Goal: Task Accomplishment & Management: Manage account settings

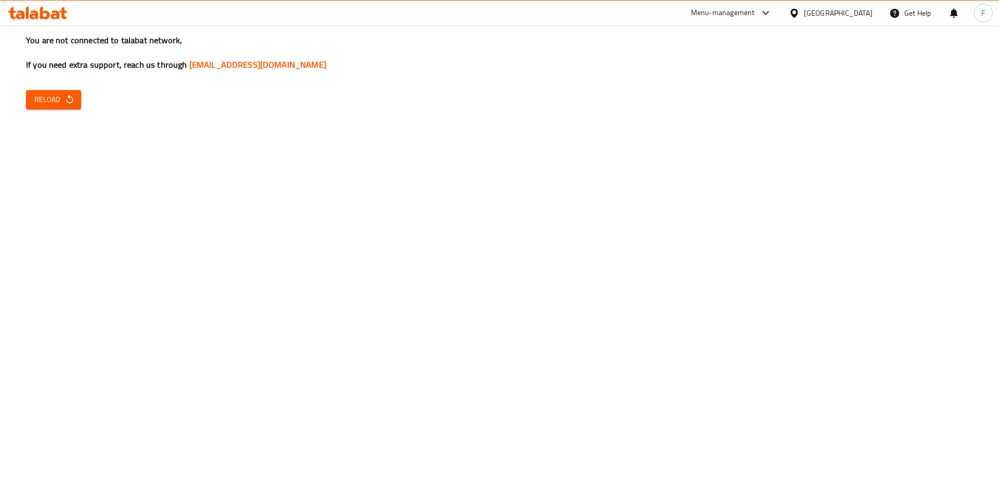
click at [69, 88] on div "You are not connected to talabat network, If you need extra support, reach us t…" at bounding box center [499, 246] width 999 height 493
click at [69, 101] on icon "button" at bounding box center [70, 99] width 10 height 10
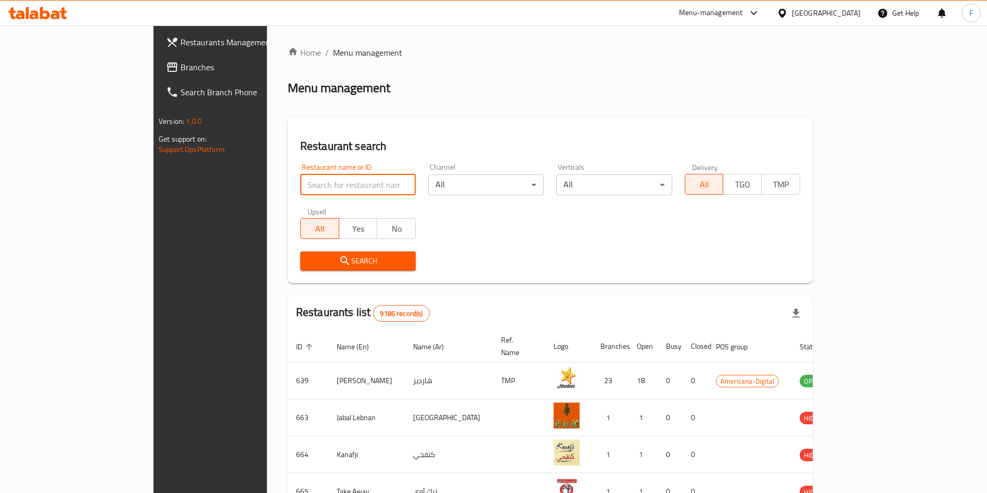
click at [312, 177] on input "search" at bounding box center [358, 184] width 116 height 21
type input "kebab king"
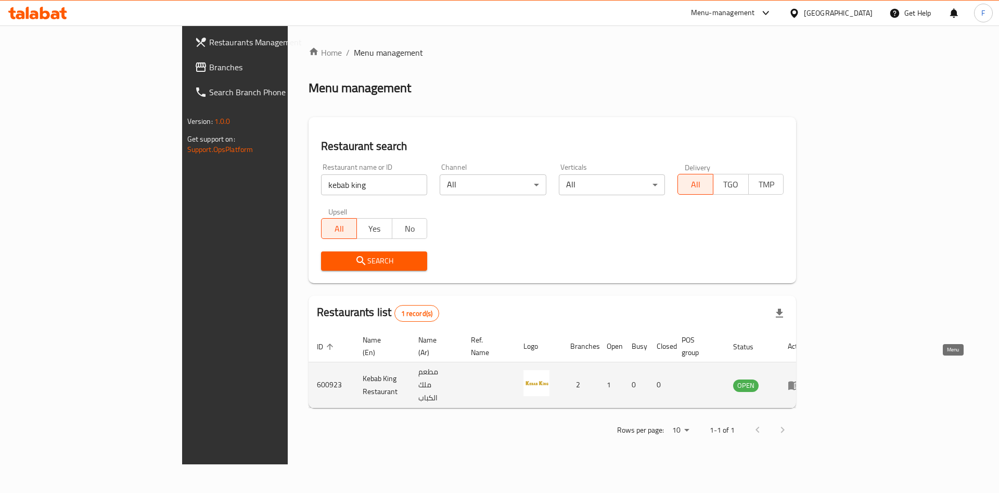
click at [800, 381] on icon "enhanced table" at bounding box center [793, 385] width 11 height 9
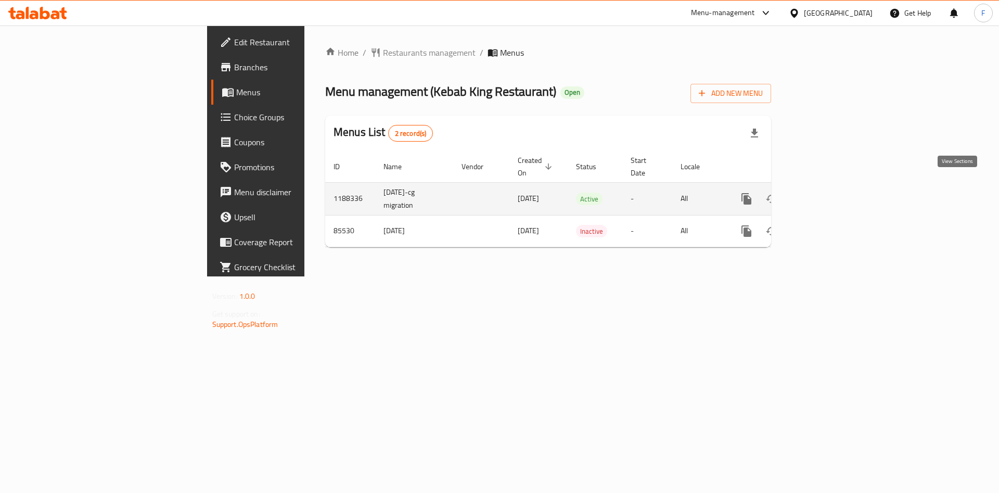
click at [834, 190] on link "enhanced table" at bounding box center [821, 198] width 25 height 25
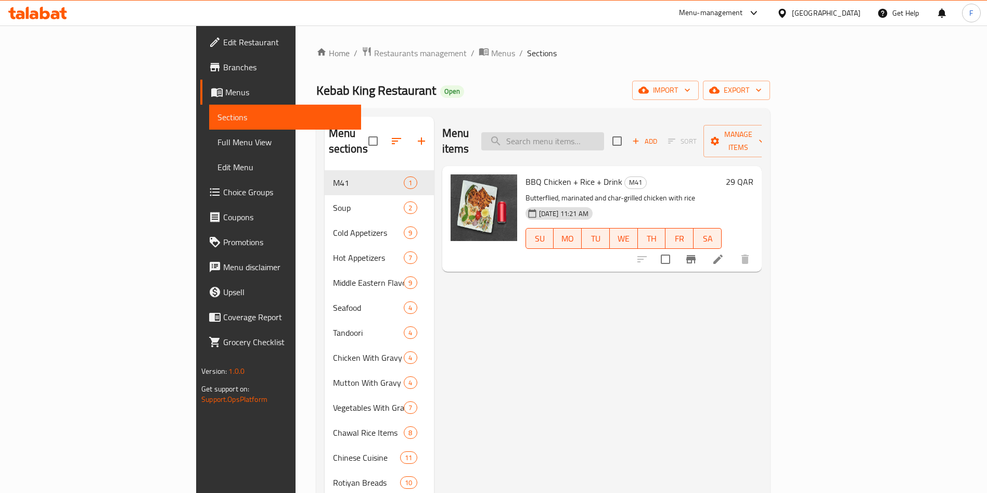
click at [604, 132] on input "search" at bounding box center [542, 141] width 123 height 18
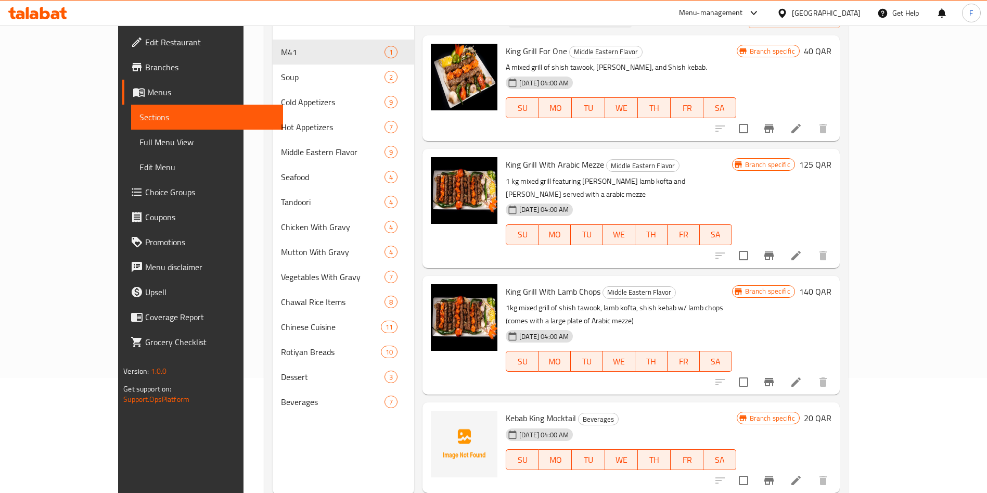
scroll to position [146, 0]
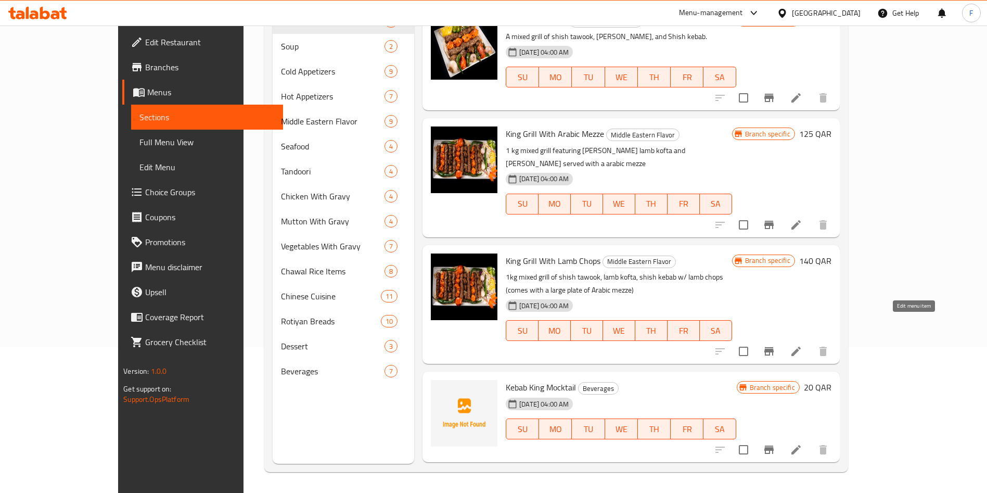
type input "king"
click at [803, 345] on icon at bounding box center [796, 351] width 12 height 12
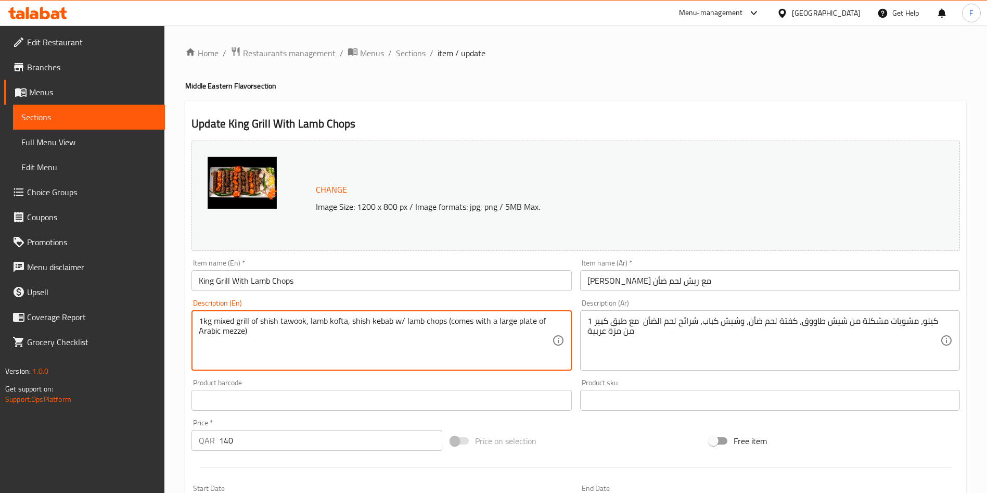
drag, startPoint x: 498, startPoint y: 324, endPoint x: 508, endPoint y: 326, distance: 10.6
click at [513, 324] on textarea "1kg mixed grill of shish tawook, lamb kofta, shish kebab w/ lamb chops (comes w…" at bounding box center [375, 340] width 353 height 49
drag, startPoint x: 515, startPoint y: 324, endPoint x: 498, endPoint y: 325, distance: 16.7
click at [498, 325] on textarea "1kg mixed grill of shish tawook, lamb kofta, shish kebab w/ lamb chops (comes w…" at bounding box center [375, 340] width 353 height 49
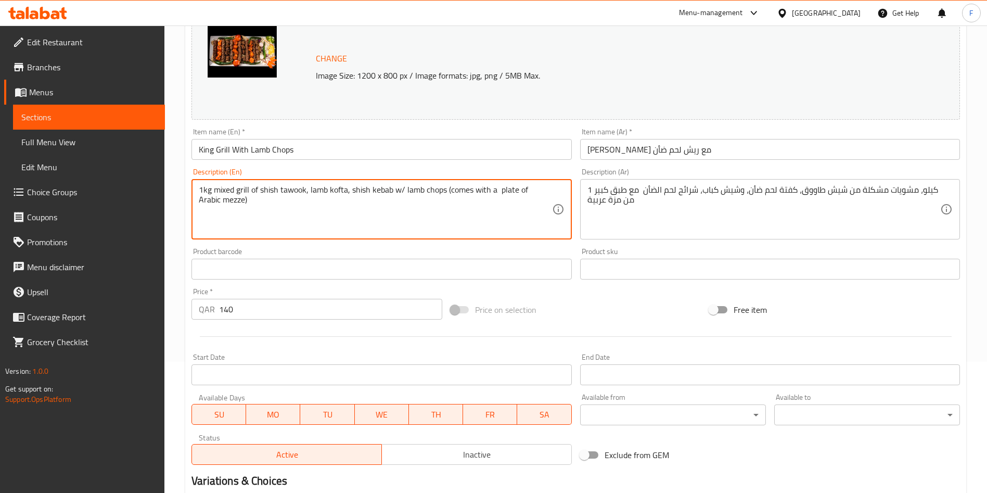
scroll to position [258, 0]
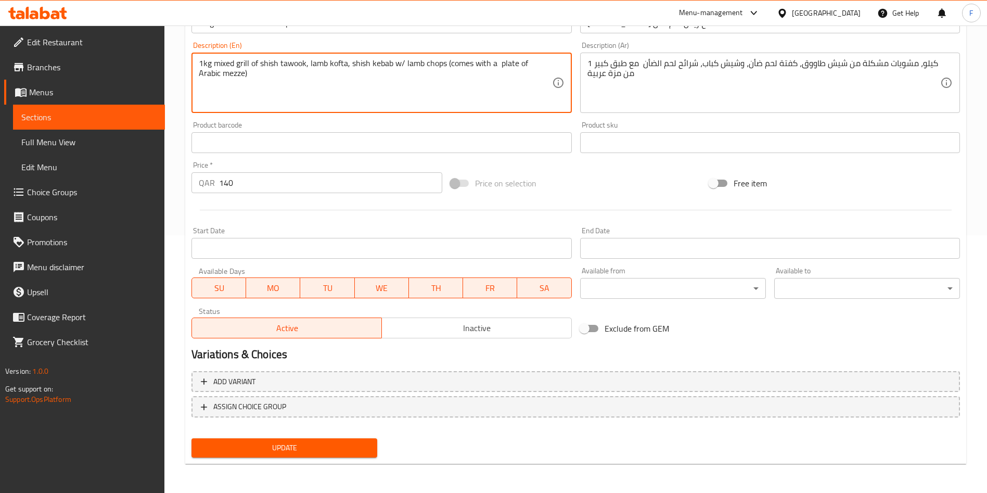
type textarea "1kg mixed grill of shish tawook, lamb kofta, shish kebab w/ lamb chops (comes w…"
click at [283, 448] on span "Update" at bounding box center [284, 447] width 169 height 13
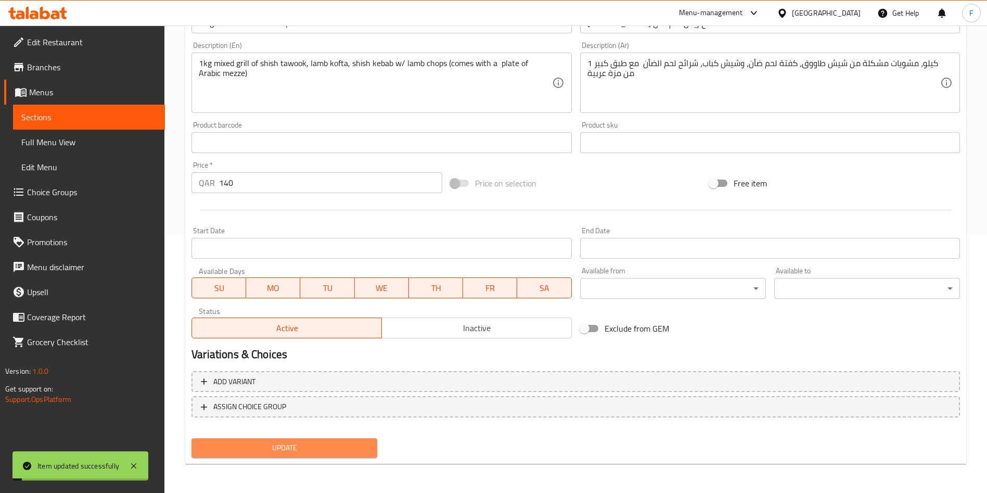
click at [283, 448] on span "Update" at bounding box center [284, 447] width 169 height 13
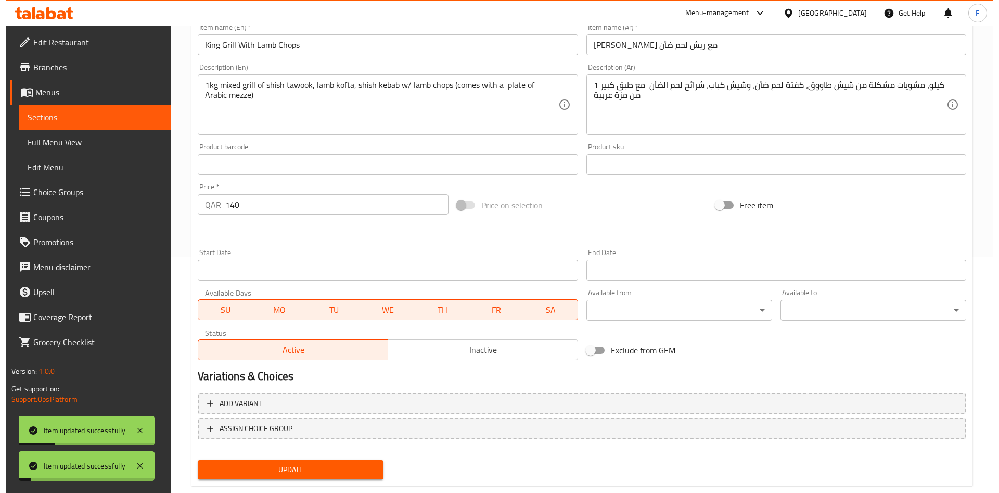
scroll to position [0, 0]
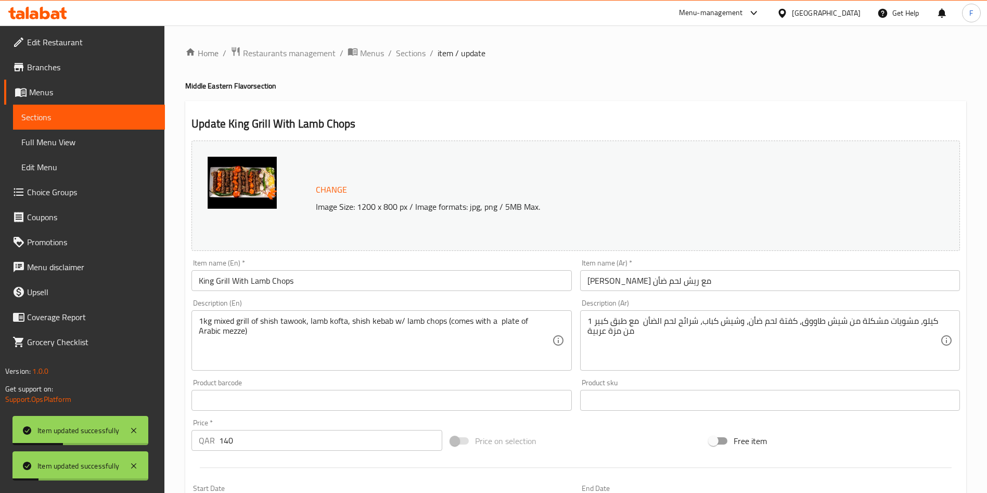
drag, startPoint x: 411, startPoint y: 50, endPoint x: 263, endPoint y: 43, distance: 147.5
click at [411, 50] on span "Sections" at bounding box center [411, 53] width 30 height 12
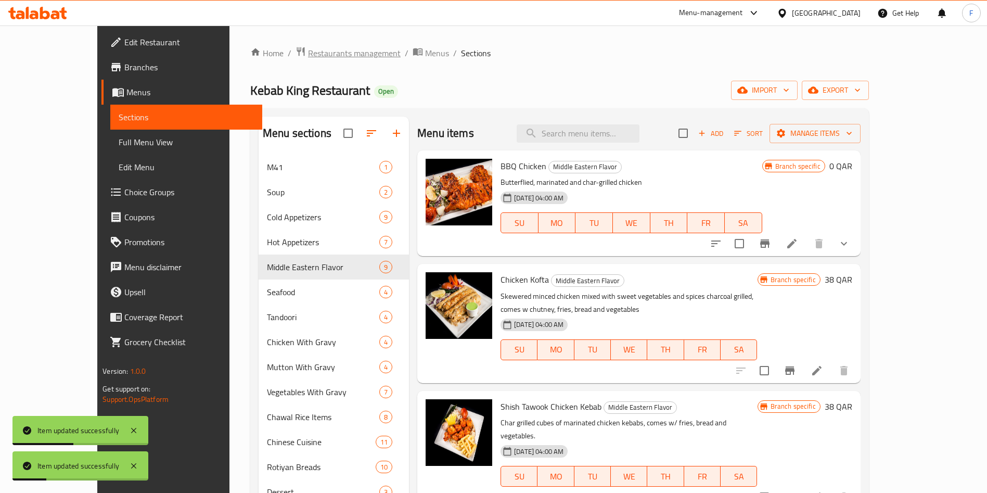
click at [308, 49] on span "Restaurants management" at bounding box center [354, 53] width 93 height 12
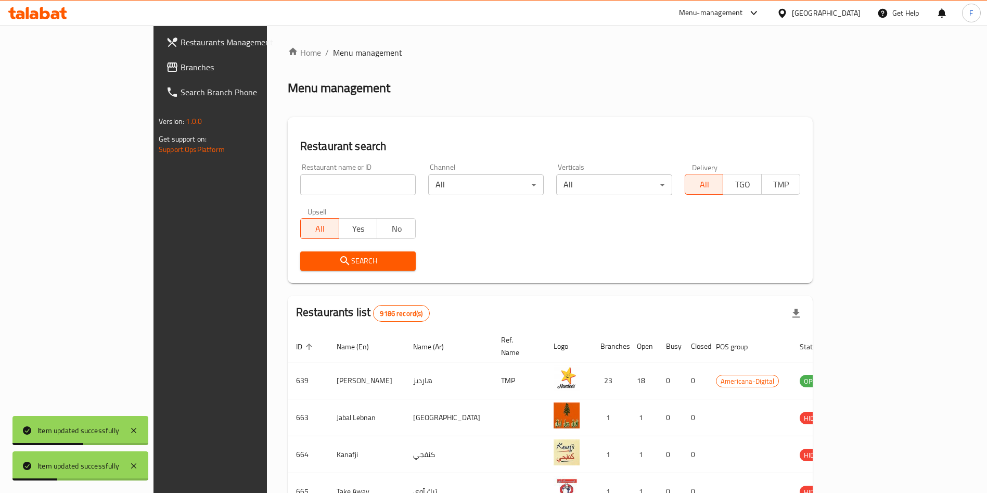
click at [300, 190] on input "search" at bounding box center [358, 184] width 116 height 21
type input "nutriland"
click button "Search" at bounding box center [358, 260] width 116 height 19
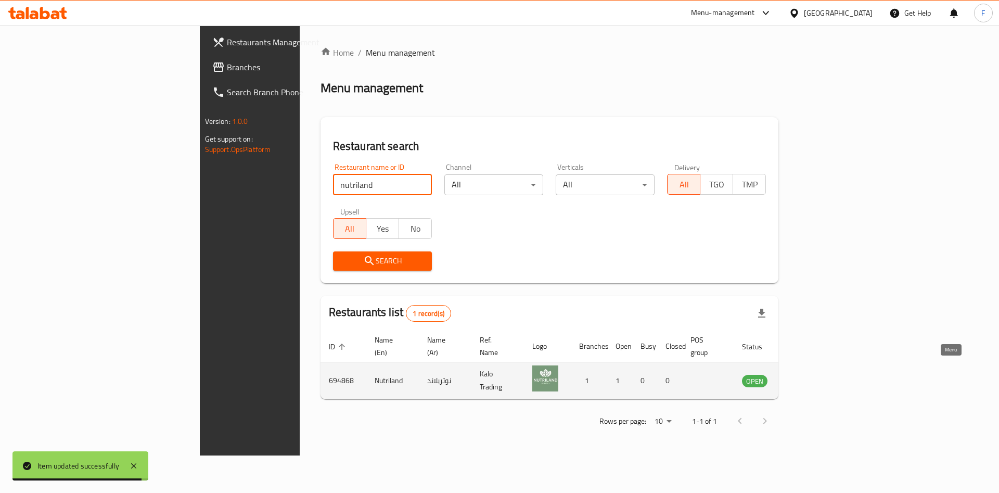
click at [809, 374] on icon "enhanced table" at bounding box center [803, 380] width 12 height 12
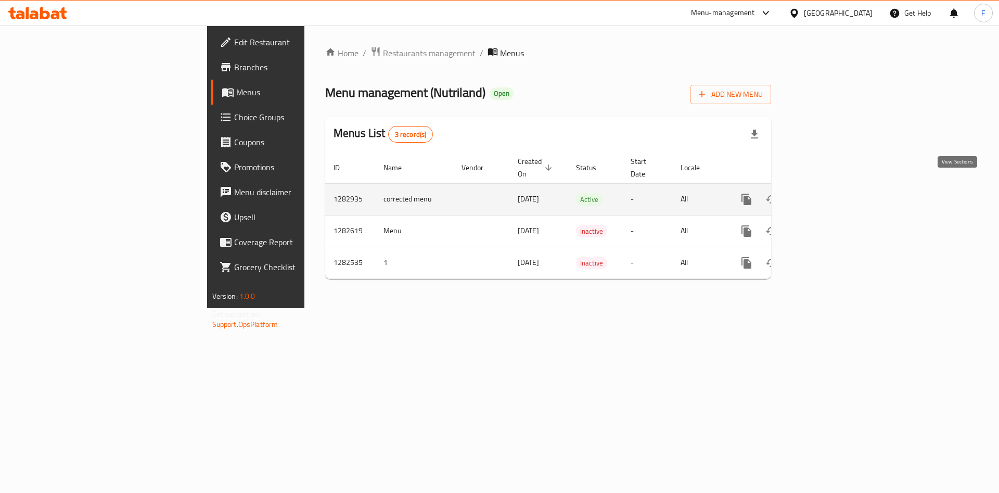
click at [826, 195] on icon "enhanced table" at bounding box center [821, 199] width 9 height 9
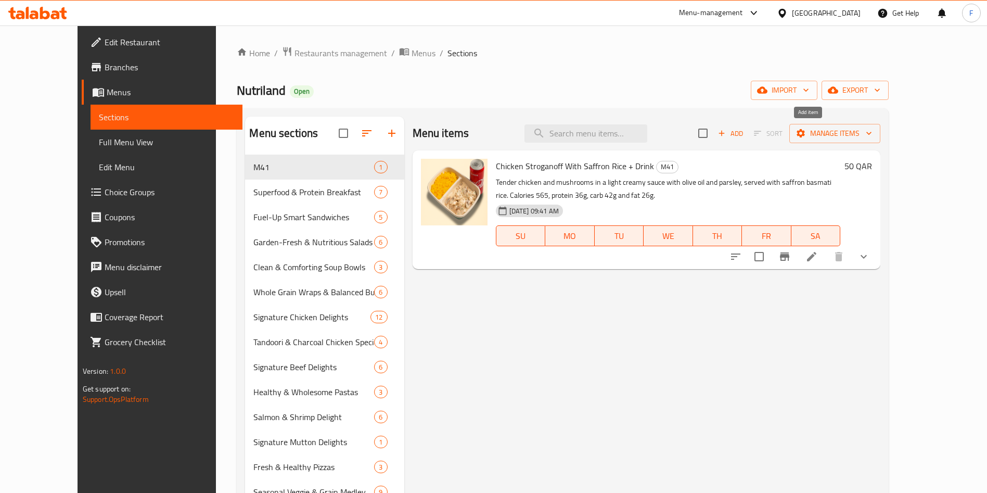
click at [727, 131] on icon "button" at bounding box center [721, 133] width 9 height 9
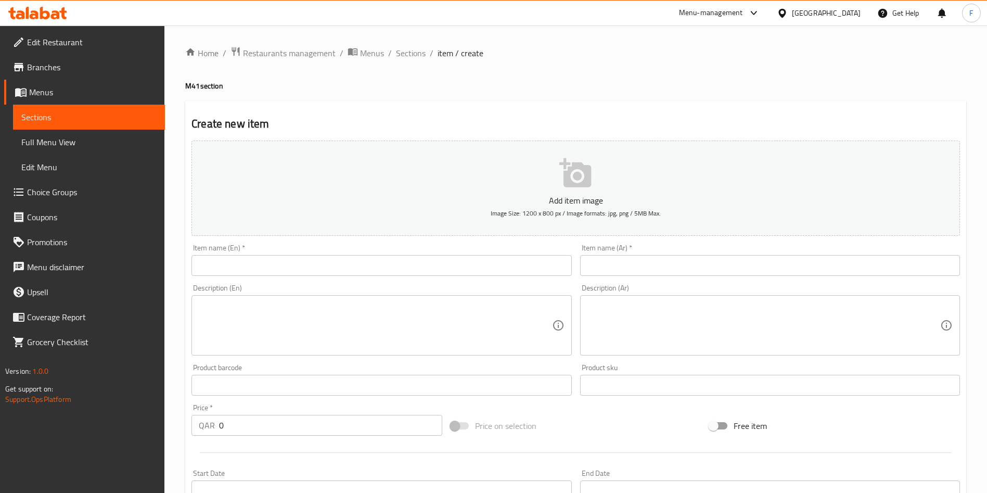
click at [578, 175] on icon "button" at bounding box center [575, 172] width 32 height 29
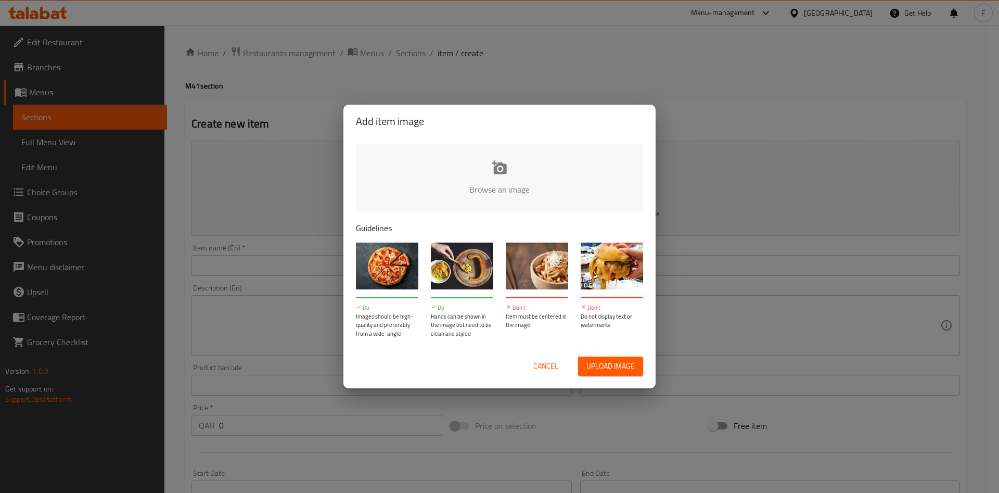
click at [602, 365] on span "Upload image" at bounding box center [611, 366] width 48 height 13
type input "C:\fakepath\WhatsApp Image [DATE] 1.53.16 PM.jpeg"
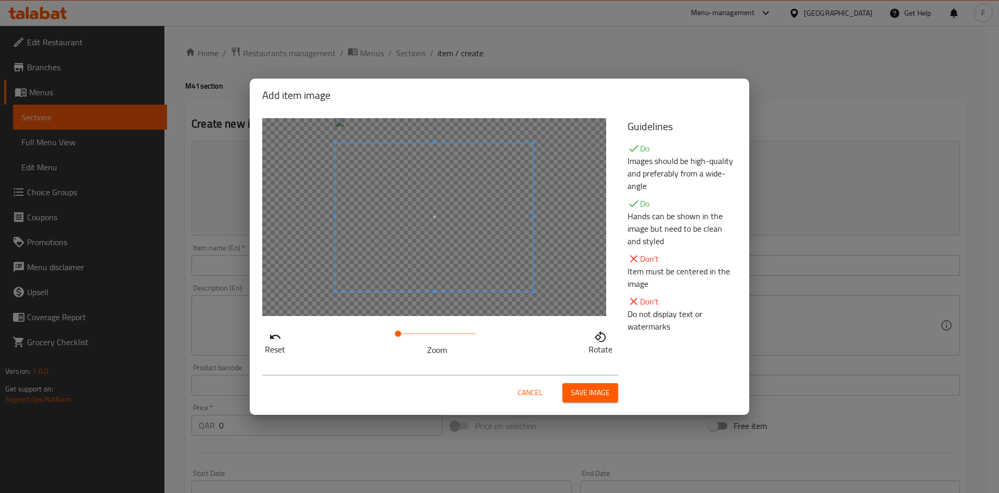
click at [531, 392] on span "Cancel" at bounding box center [530, 392] width 25 height 13
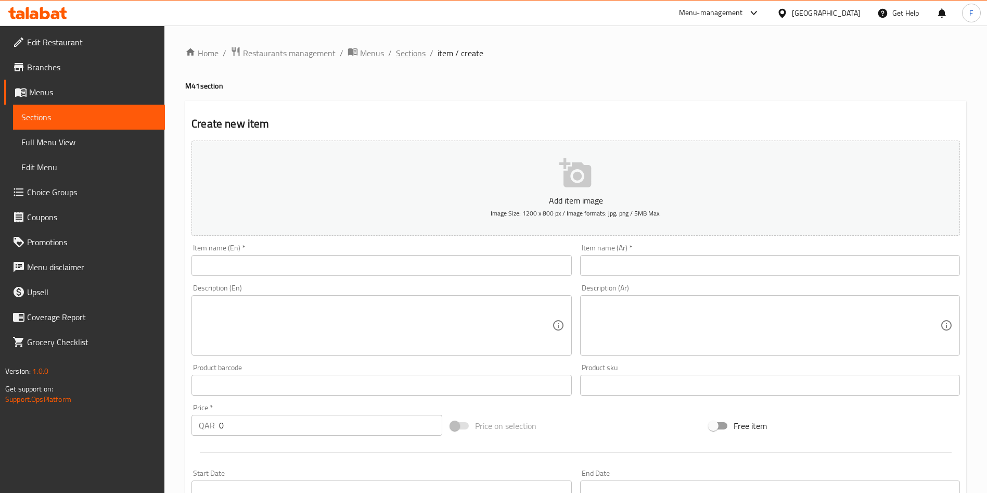
click at [407, 54] on span "Sections" at bounding box center [411, 53] width 30 height 12
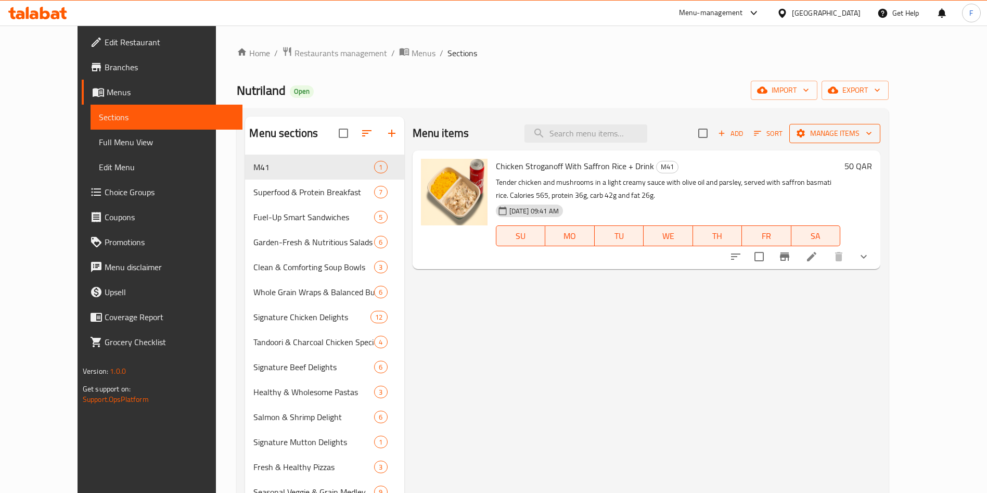
click at [805, 132] on icon "button" at bounding box center [801, 133] width 8 height 8
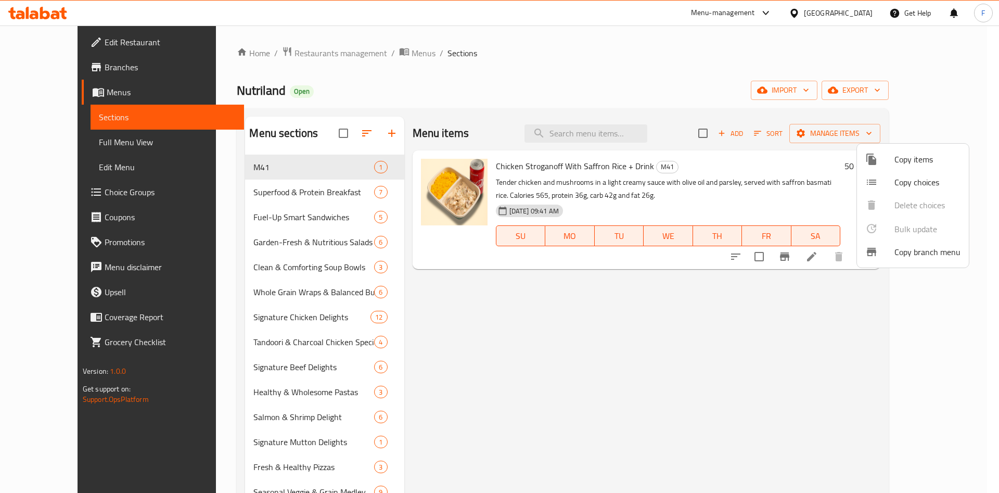
click at [889, 164] on div at bounding box center [879, 159] width 29 height 12
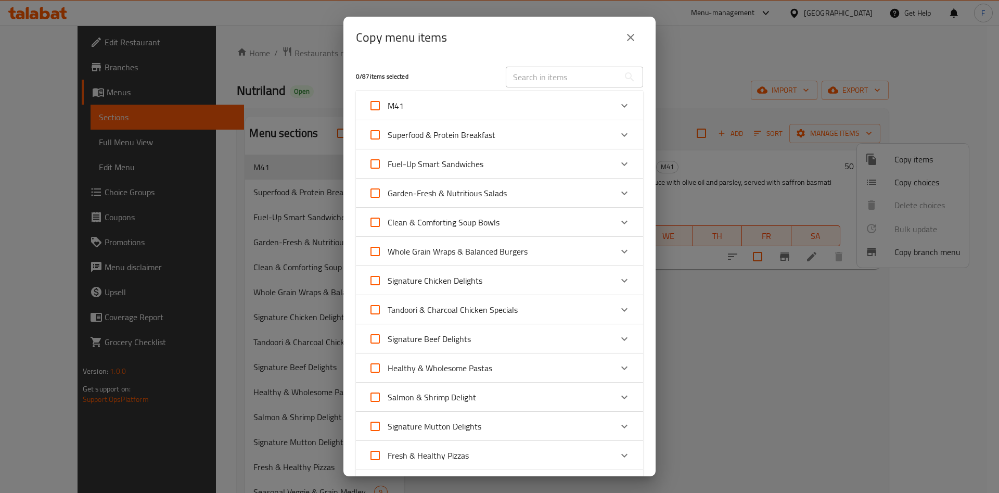
click at [527, 81] on input "text" at bounding box center [562, 77] width 113 height 21
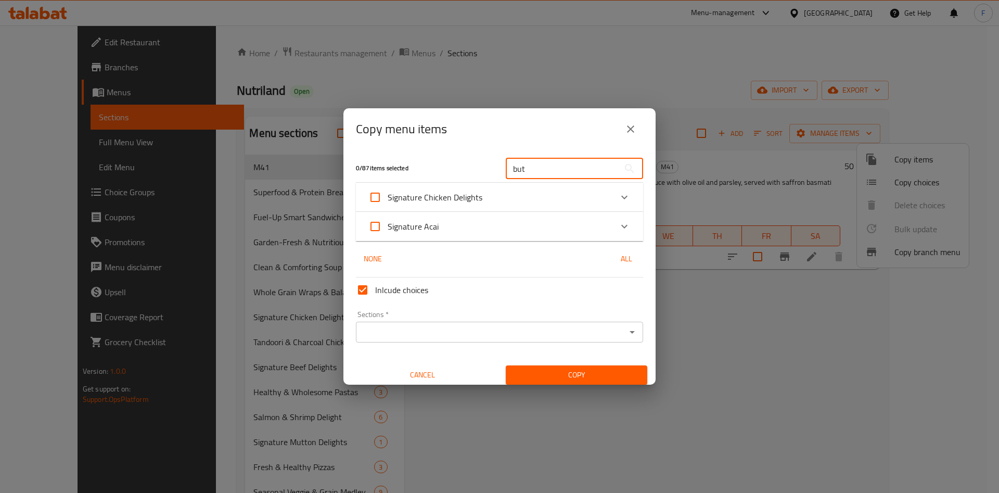
type input "but"
click at [520, 240] on div "Signature Acai" at bounding box center [499, 226] width 287 height 29
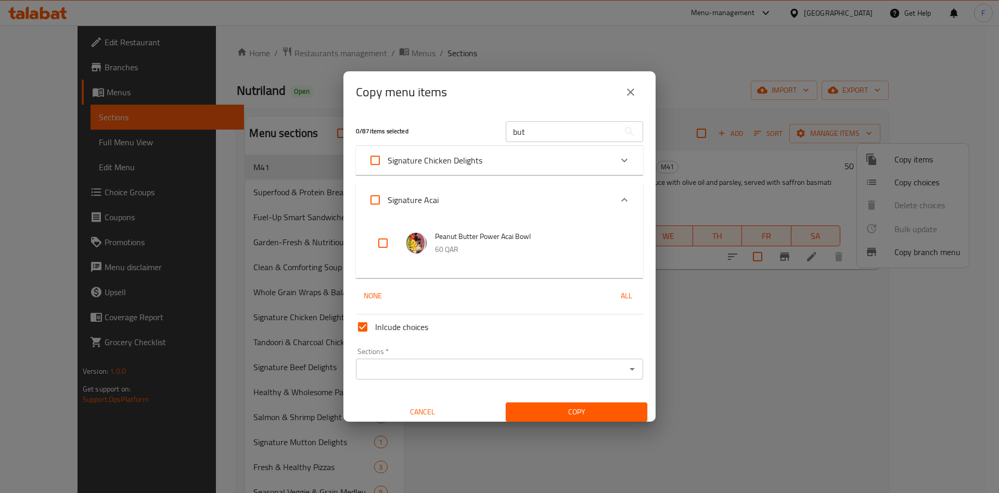
click at [541, 159] on div "Signature Chicken Delights" at bounding box center [490, 160] width 244 height 25
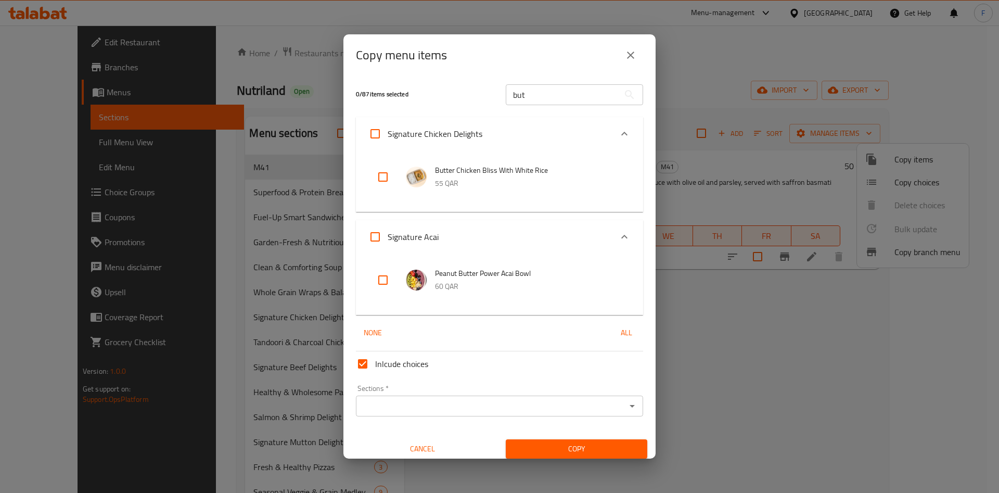
click at [382, 173] on input "checkbox" at bounding box center [383, 176] width 25 height 25
checkbox input "true"
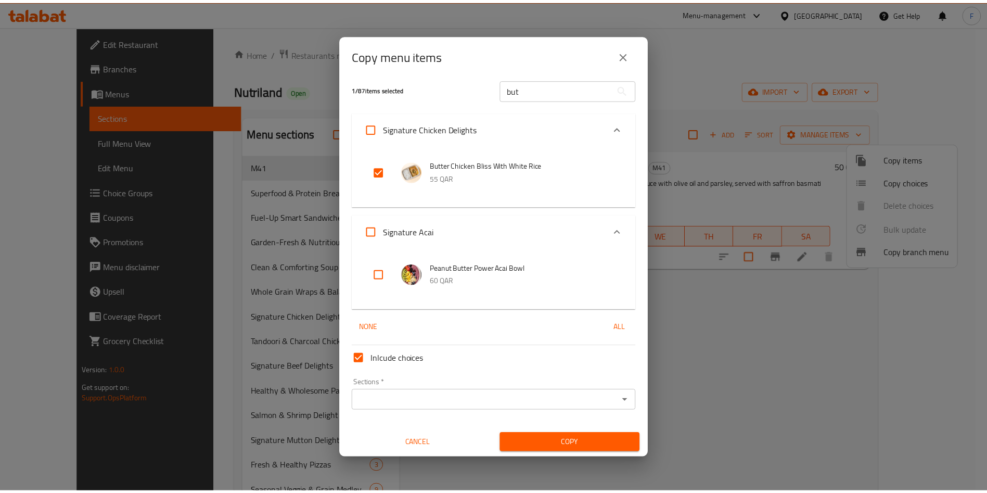
scroll to position [6, 0]
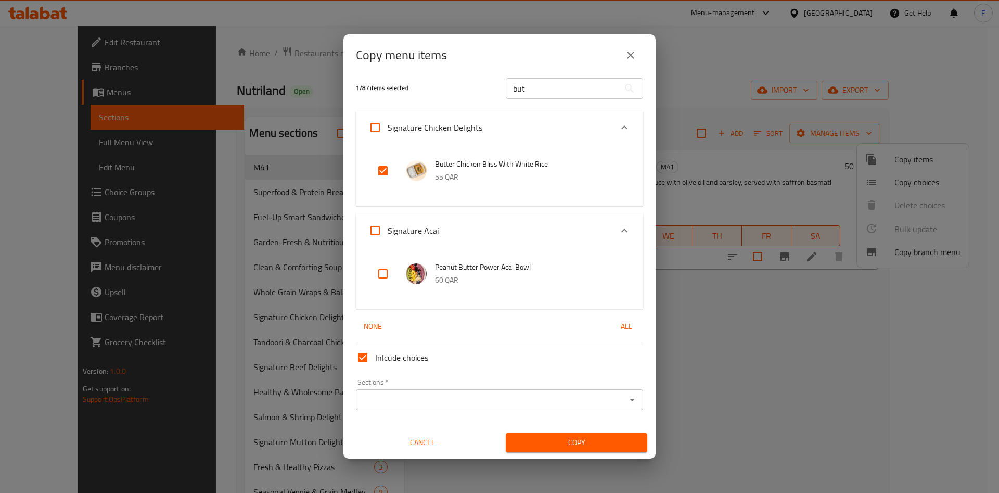
click at [459, 397] on input "Sections   *" at bounding box center [491, 399] width 264 height 15
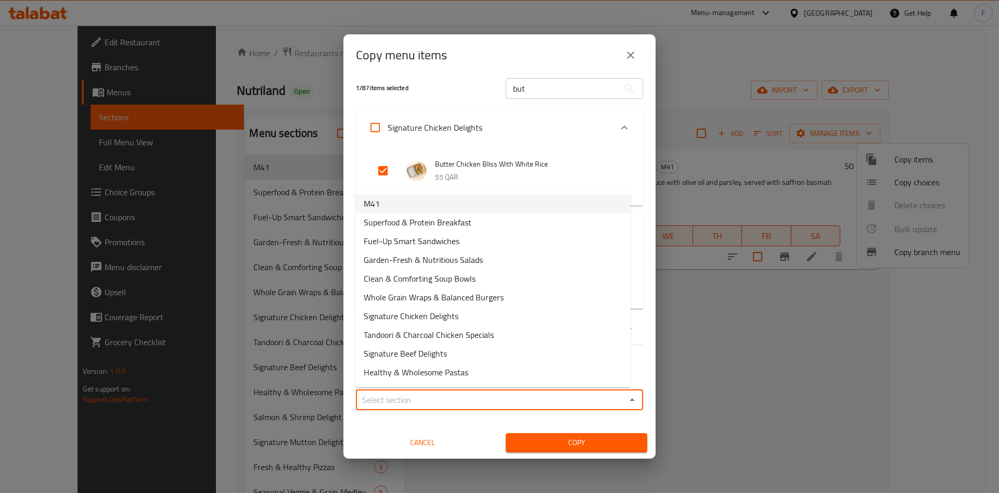
click at [427, 201] on li "M41" at bounding box center [492, 203] width 275 height 19
type input "M41"
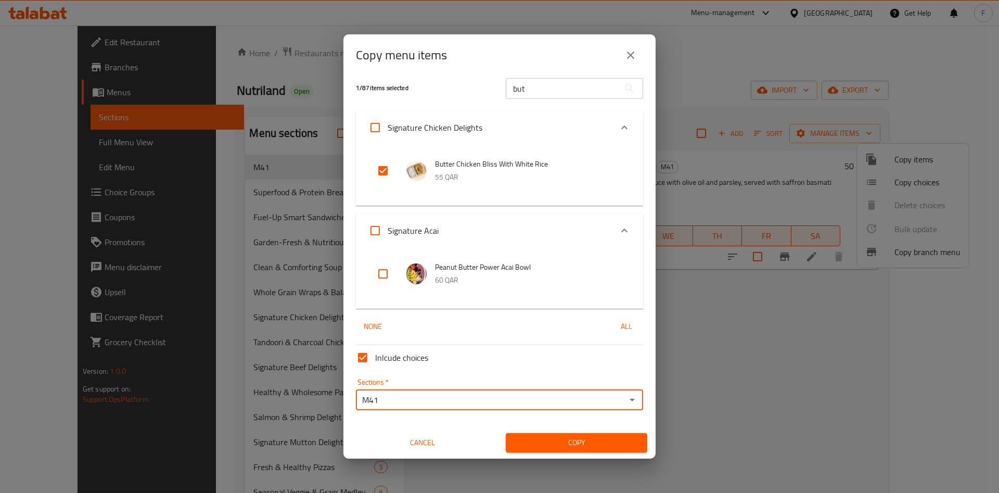
click at [364, 360] on input "Inlcude choices" at bounding box center [362, 357] width 25 height 25
checkbox input "false"
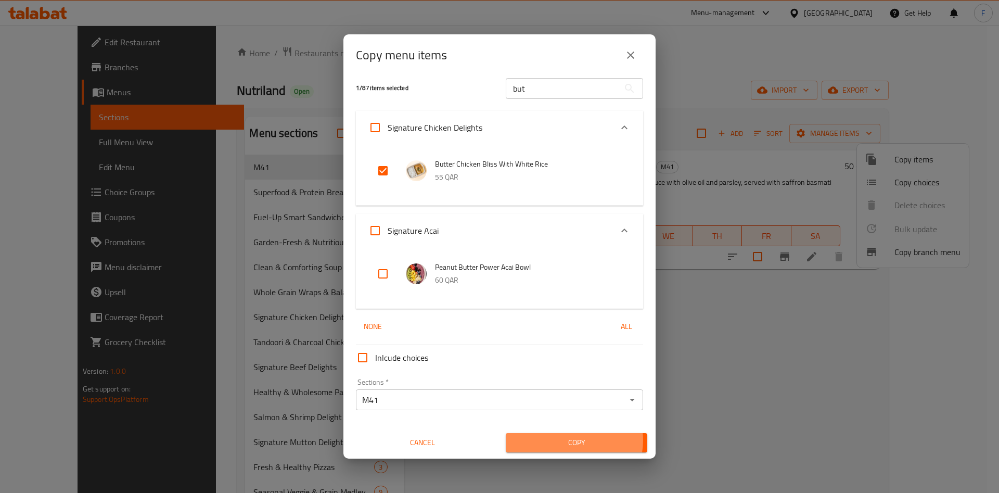
click at [567, 440] on span "Copy" at bounding box center [576, 442] width 125 height 13
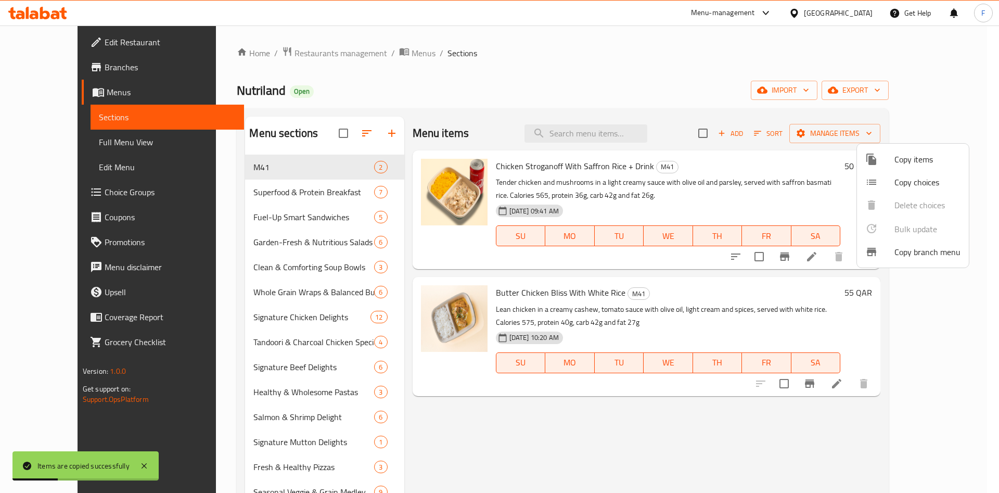
click at [909, 384] on div at bounding box center [499, 246] width 999 height 493
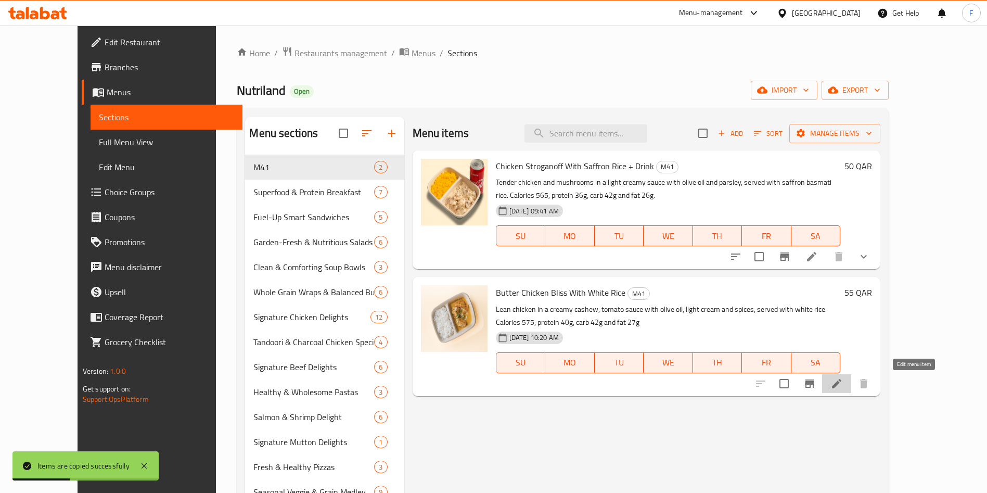
click at [842, 385] on icon at bounding box center [836, 383] width 9 height 9
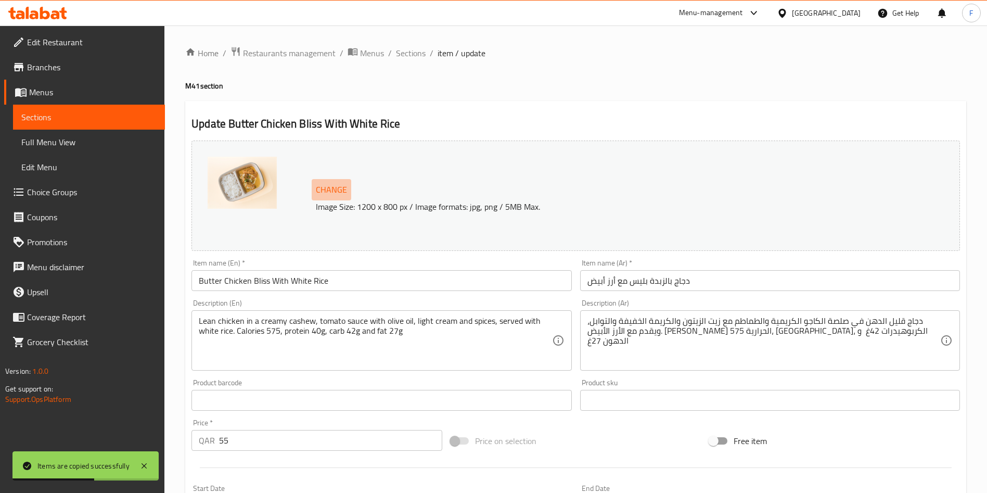
click at [343, 190] on span "Change" at bounding box center [331, 189] width 31 height 15
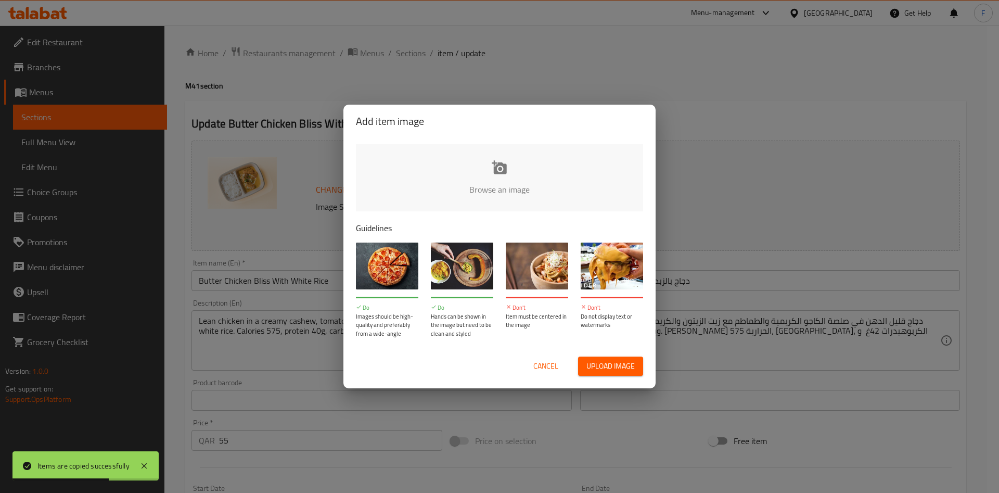
click at [512, 185] on input "file" at bounding box center [851, 192] width 991 height 97
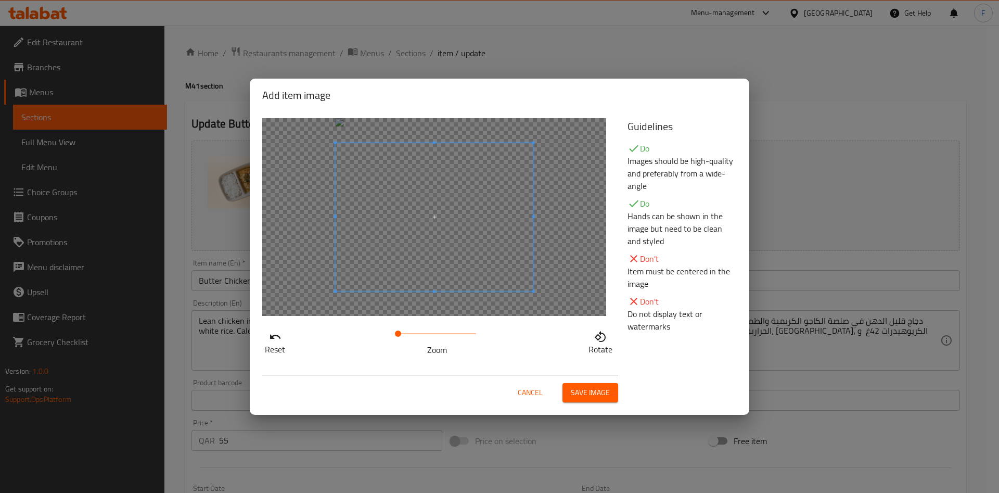
click at [602, 393] on span "Save image" at bounding box center [590, 392] width 39 height 13
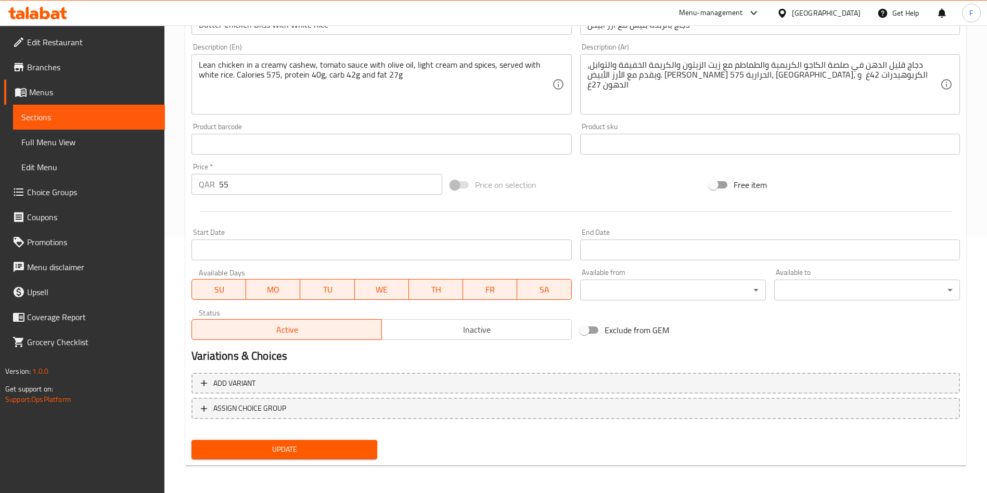
scroll to position [258, 0]
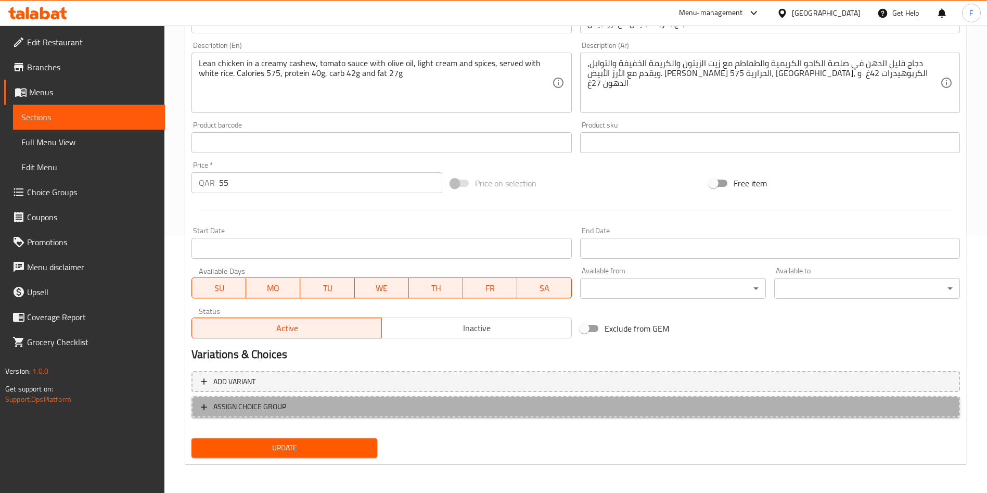
click at [383, 402] on span "ASSIGN CHOICE GROUP" at bounding box center [576, 406] width 750 height 13
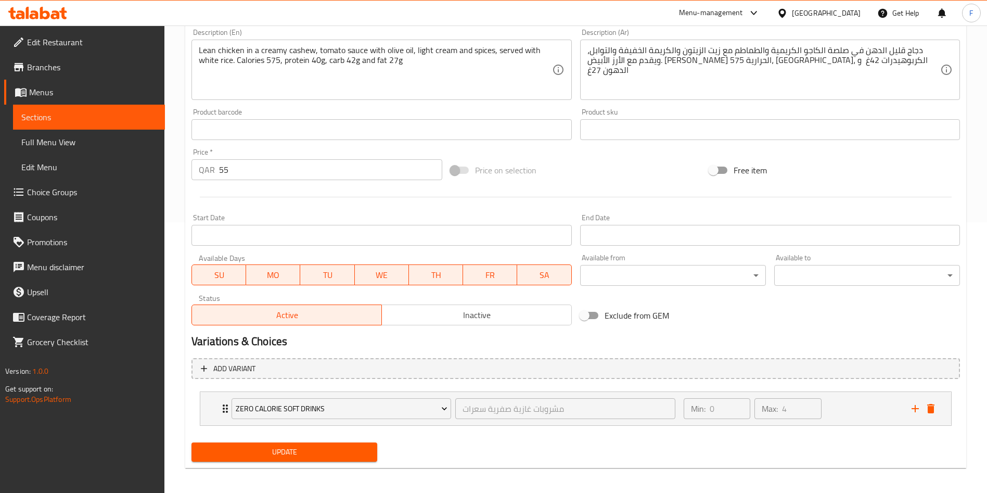
scroll to position [275, 0]
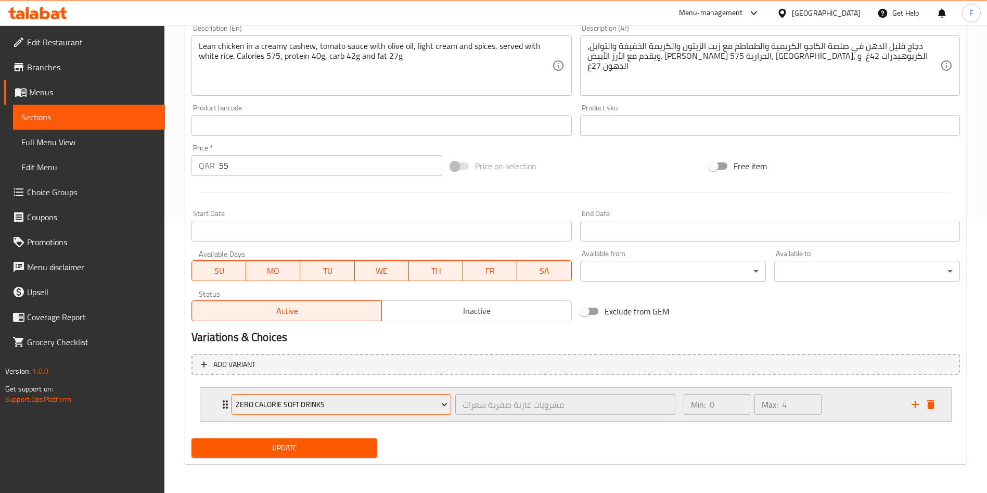
click at [384, 409] on span "Zero Calorie Soft Drinks" at bounding box center [342, 404] width 212 height 13
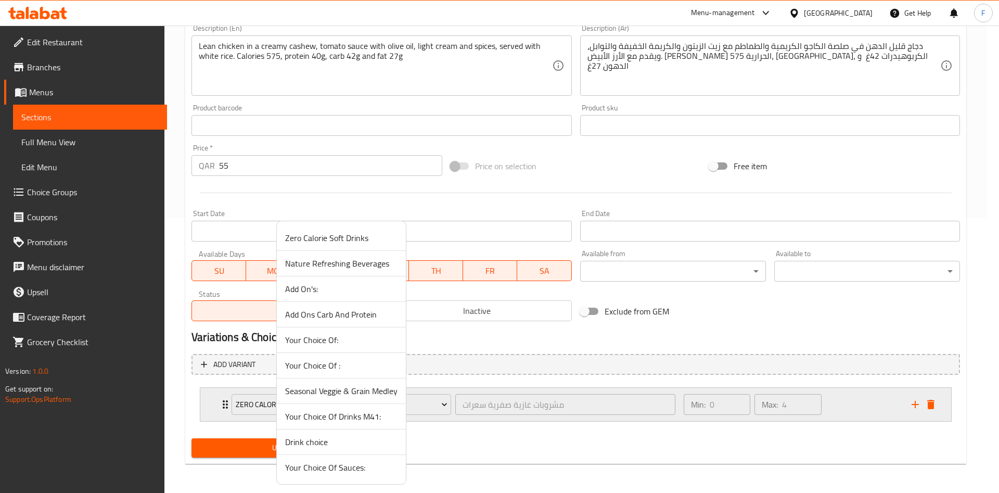
drag, startPoint x: 816, startPoint y: 415, endPoint x: 852, endPoint y: 411, distance: 36.7
click at [817, 415] on div at bounding box center [499, 246] width 999 height 493
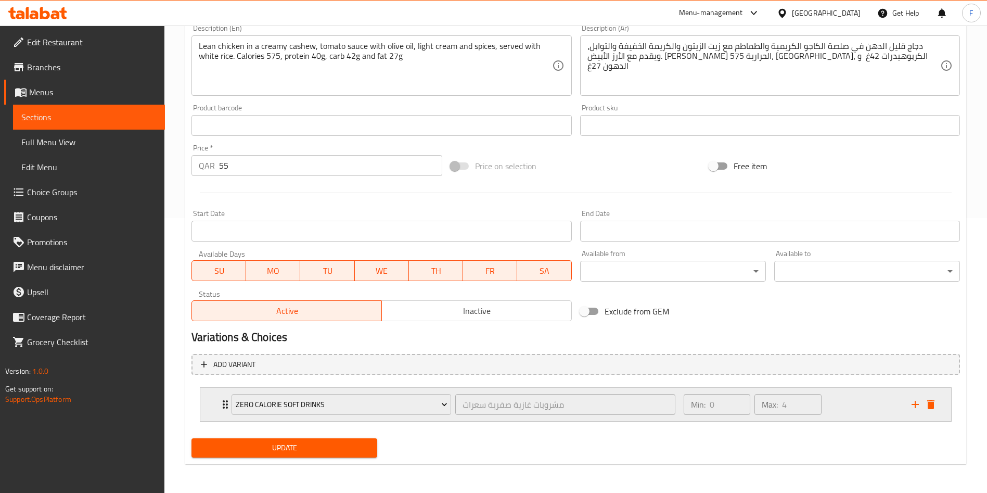
click at [852, 410] on div "Min: 0 ​ Max: 4 ​" at bounding box center [792, 404] width 228 height 33
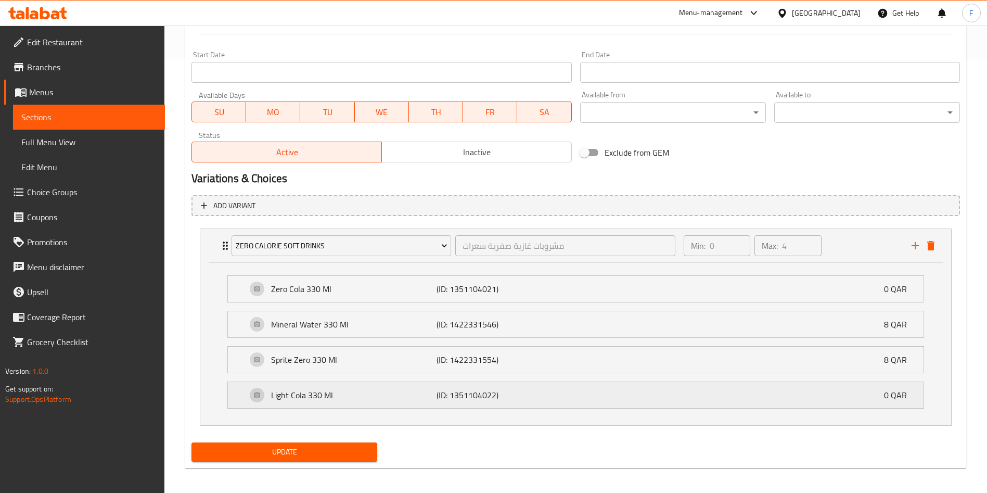
scroll to position [438, 0]
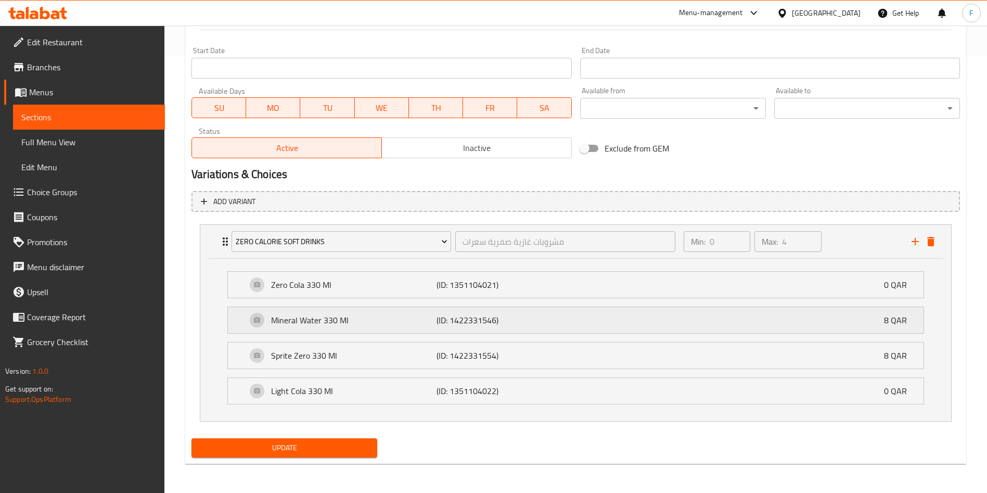
click at [597, 328] on div "Mineral Water 330 Ml (ID: 1422331546) 8 QAR" at bounding box center [579, 320] width 665 height 26
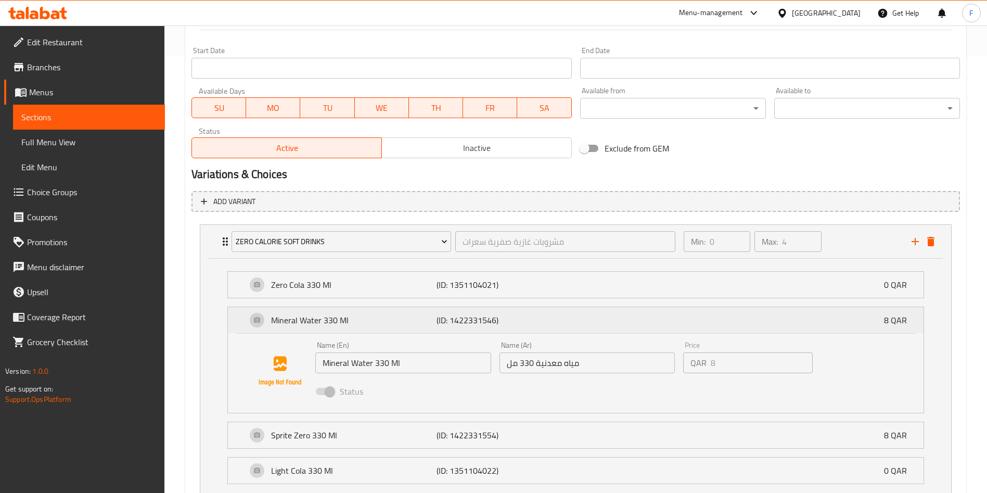
click at [622, 311] on div "Mineral Water 330 Ml (ID: 1422331546) 8 QAR" at bounding box center [579, 320] width 665 height 26
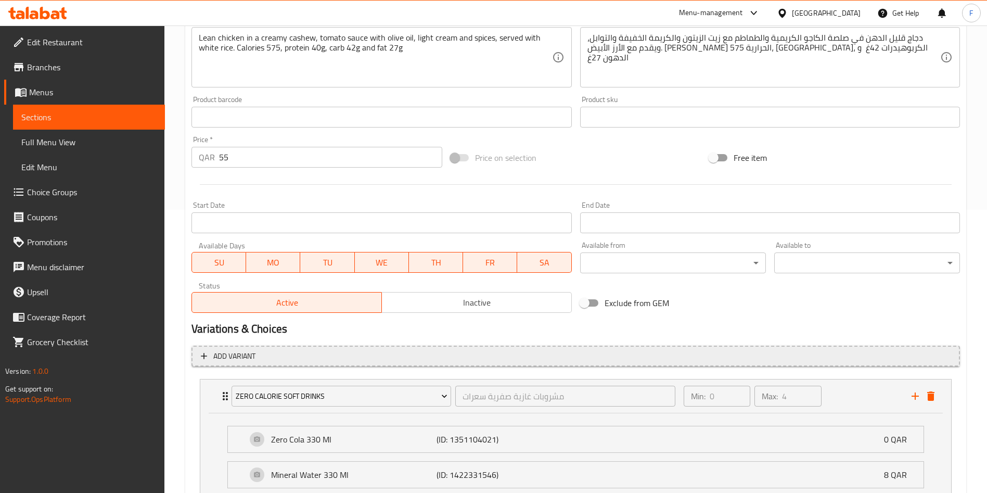
scroll to position [282, 0]
click at [873, 396] on div "Min: 0 ​ Max: 4 ​" at bounding box center [792, 397] width 228 height 33
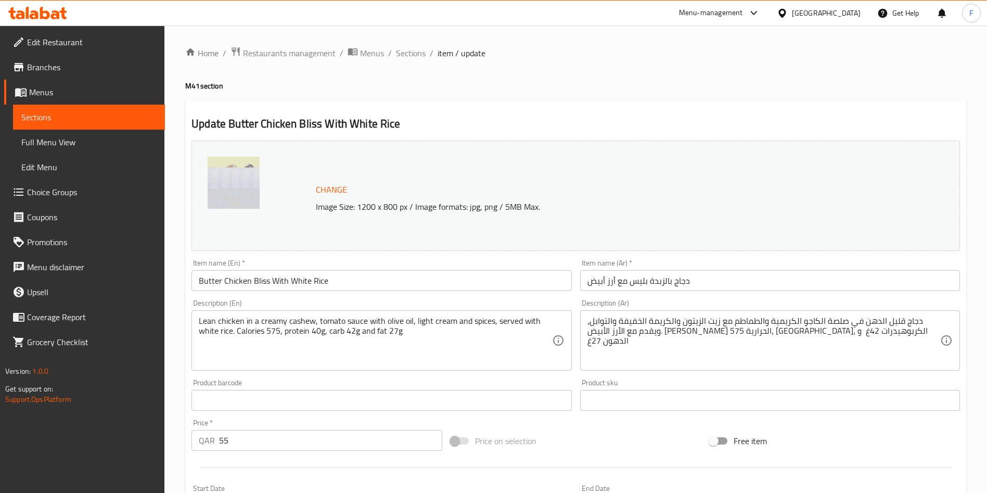
scroll to position [275, 0]
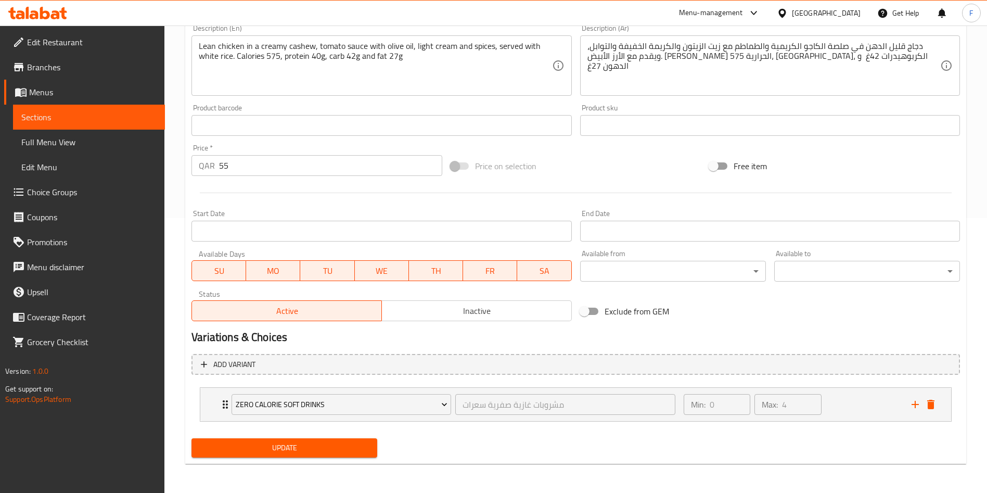
click at [322, 459] on div "Update" at bounding box center [284, 448] width 194 height 28
click at [327, 449] on span "Update" at bounding box center [284, 447] width 169 height 13
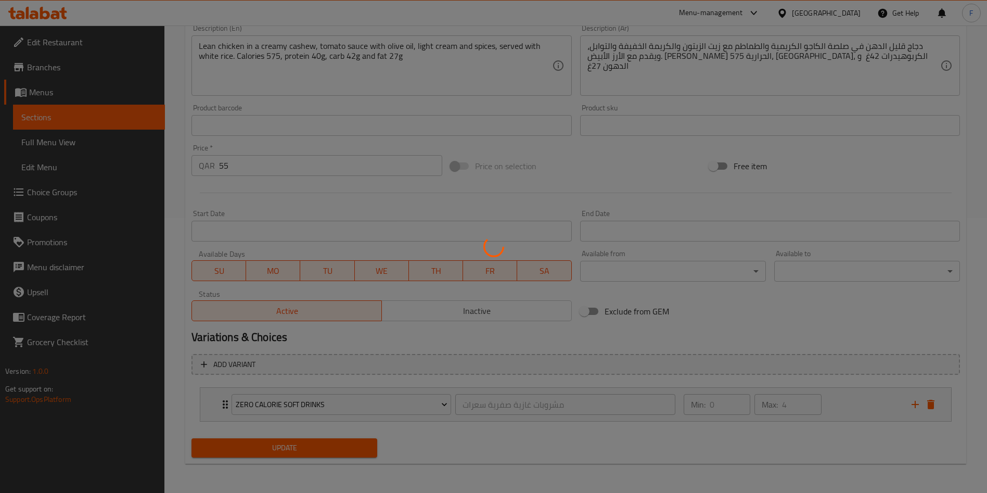
click at [327, 449] on div at bounding box center [493, 246] width 987 height 493
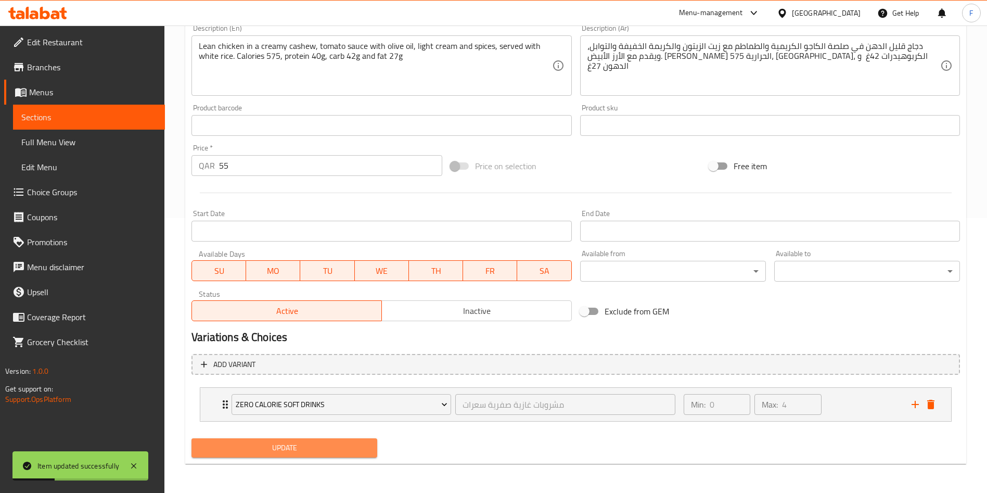
click at [327, 449] on span "Update" at bounding box center [284, 447] width 169 height 13
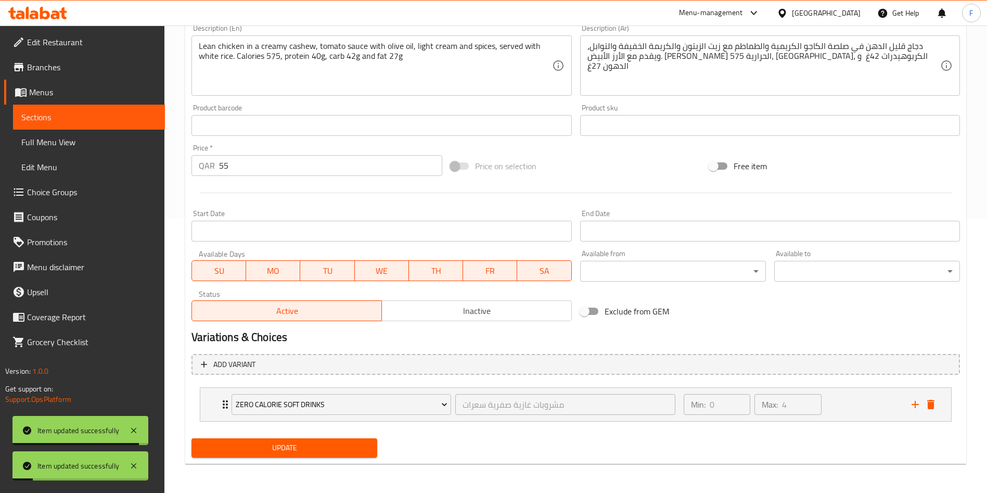
click at [337, 447] on span "Update" at bounding box center [284, 447] width 169 height 13
click at [937, 411] on div "Expand" at bounding box center [923, 405] width 31 height 16
click at [936, 403] on icon "delete" at bounding box center [931, 404] width 12 height 12
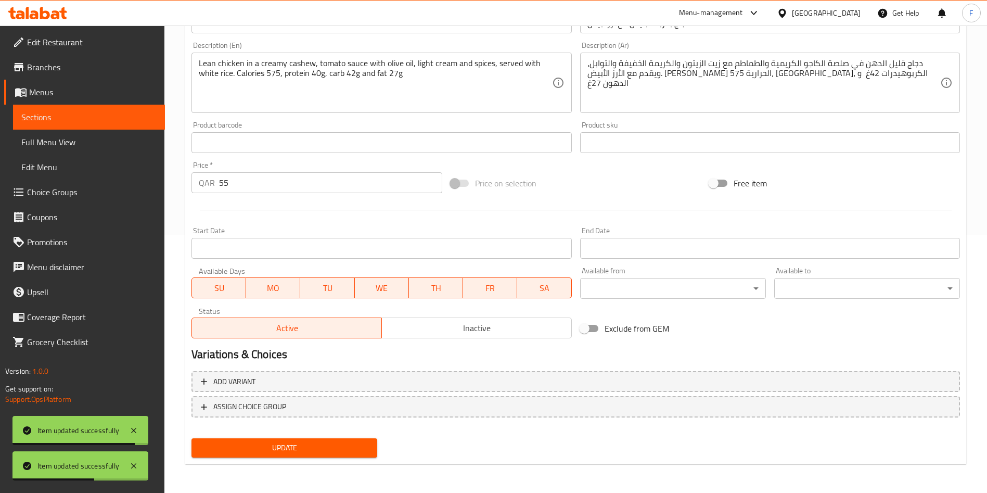
click at [304, 443] on span "Update" at bounding box center [284, 447] width 169 height 13
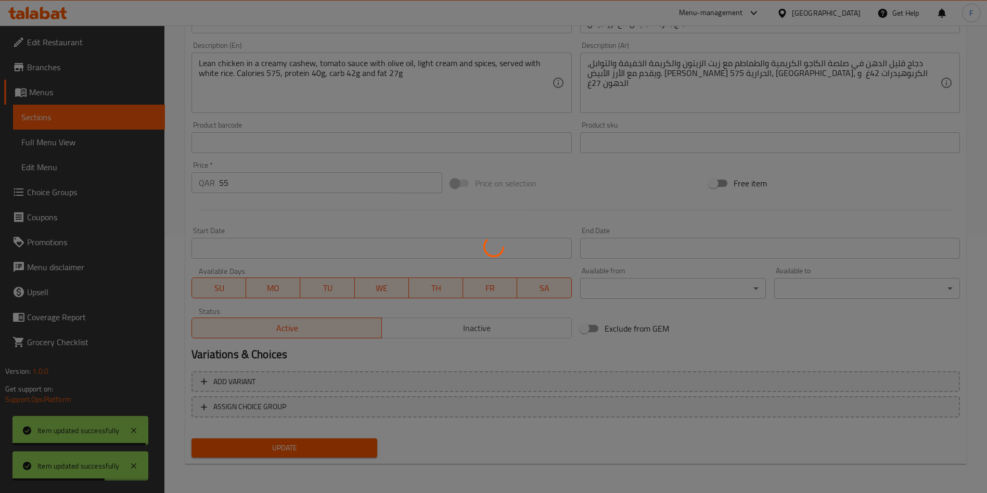
scroll to position [0, 0]
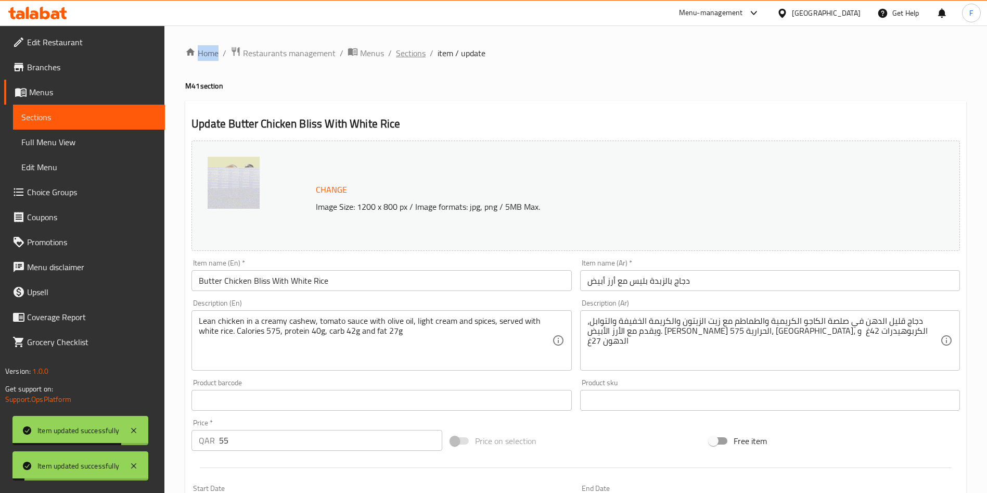
click at [420, 58] on span "Sections" at bounding box center [411, 53] width 30 height 12
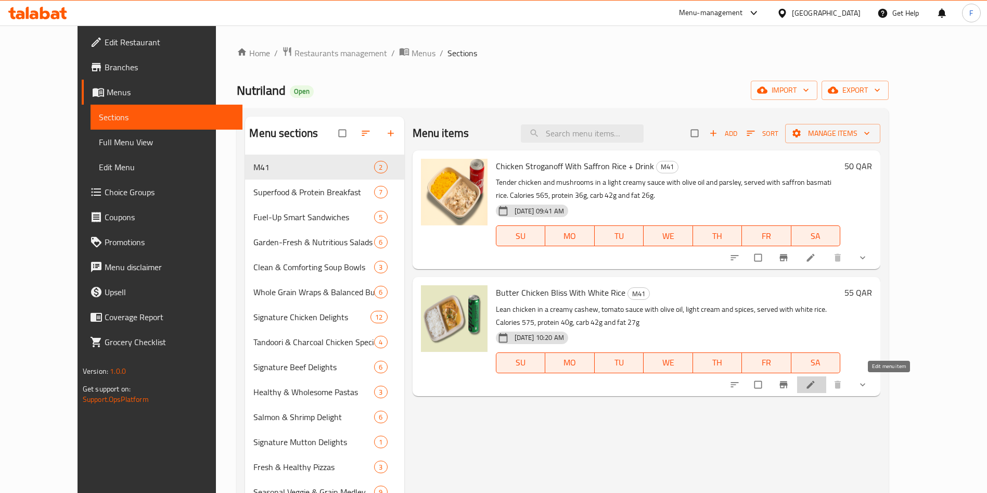
click at [815, 385] on icon at bounding box center [811, 384] width 8 height 8
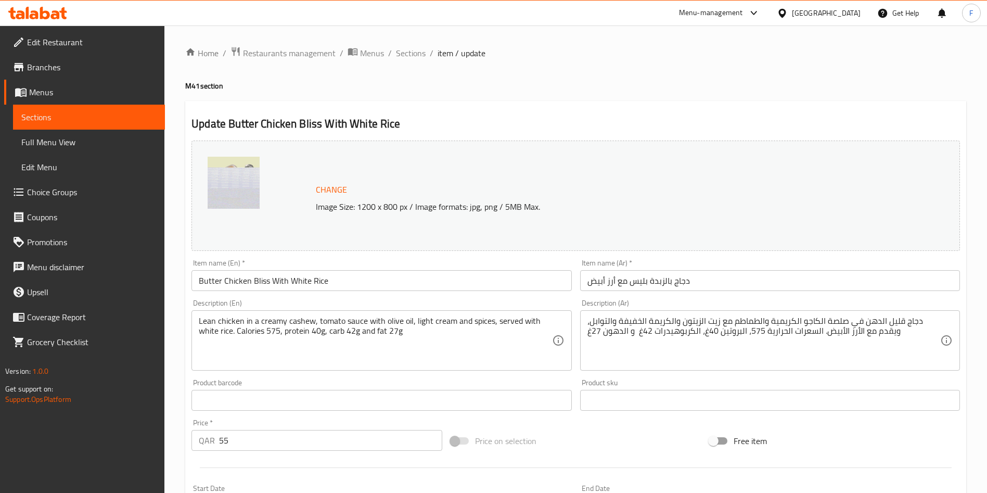
click at [393, 281] on input "Butter Chicken Bliss With White Rice" at bounding box center [382, 280] width 380 height 21
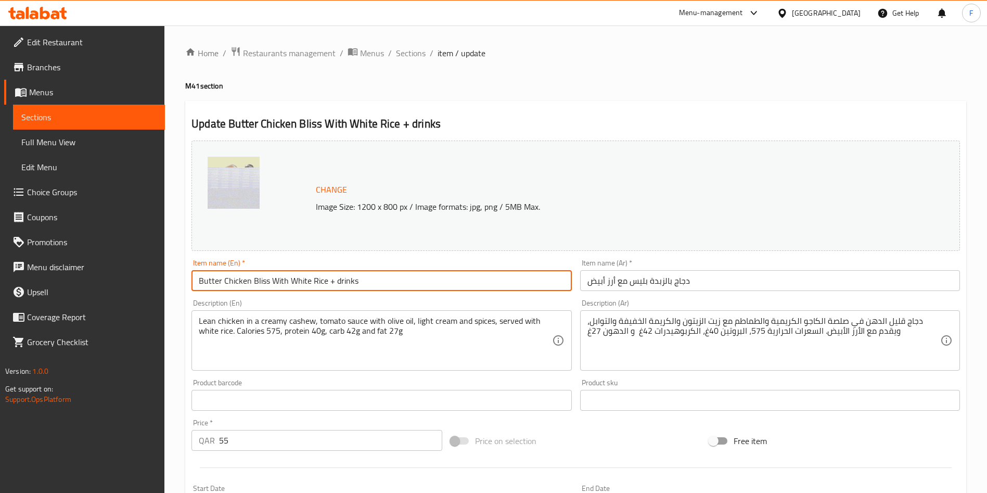
drag, startPoint x: 385, startPoint y: 275, endPoint x: 335, endPoint y: 282, distance: 49.9
click at [335, 282] on input "Butter Chicken Bliss With White Rice + drinks" at bounding box center [382, 280] width 380 height 21
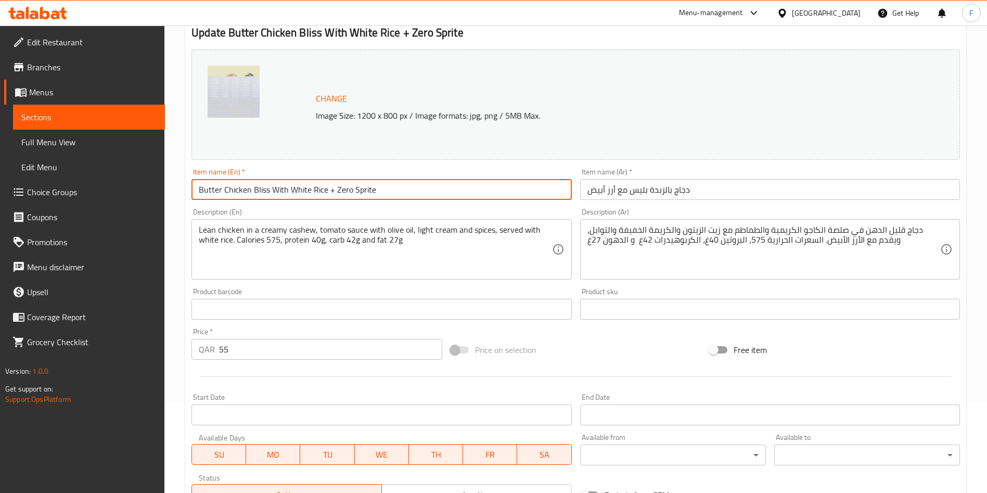
scroll to position [275, 0]
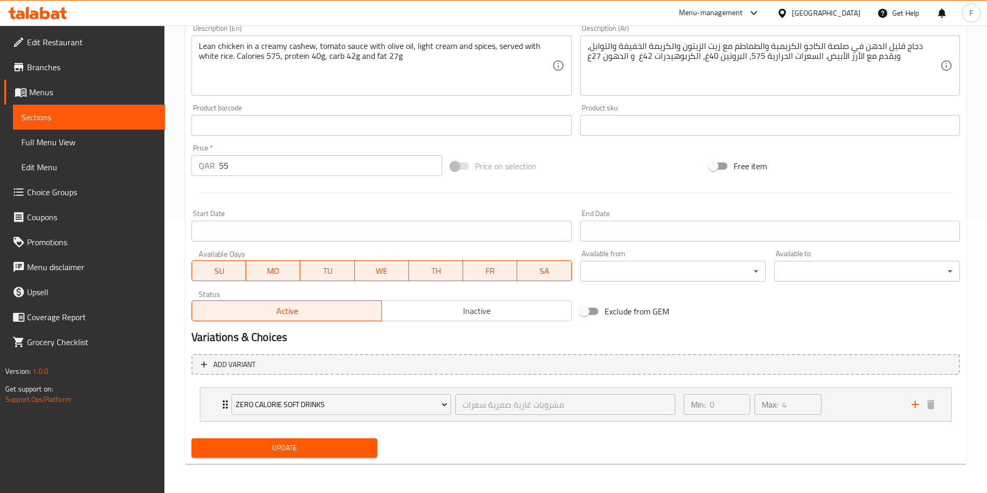
type input "Butter Chicken Bliss With White Rice + Zero Sprite"
click at [295, 445] on span "Update" at bounding box center [284, 447] width 169 height 13
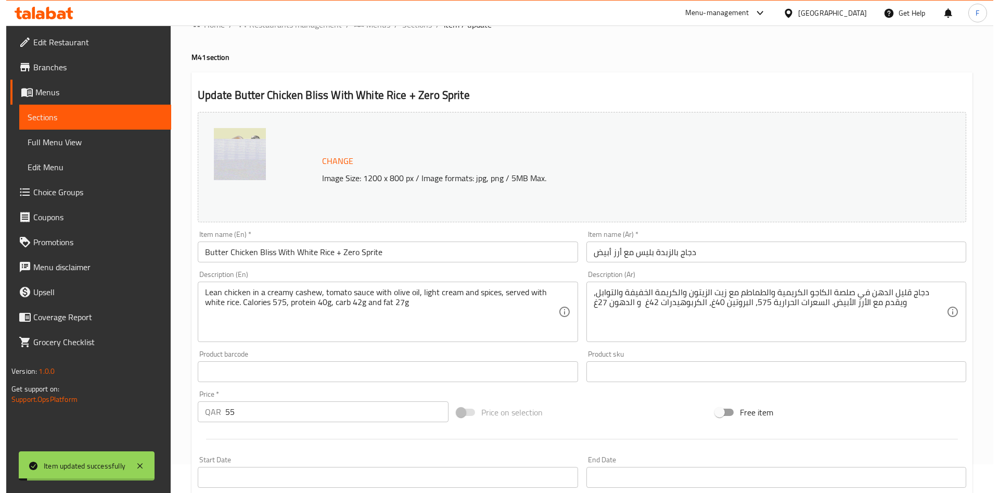
scroll to position [0, 0]
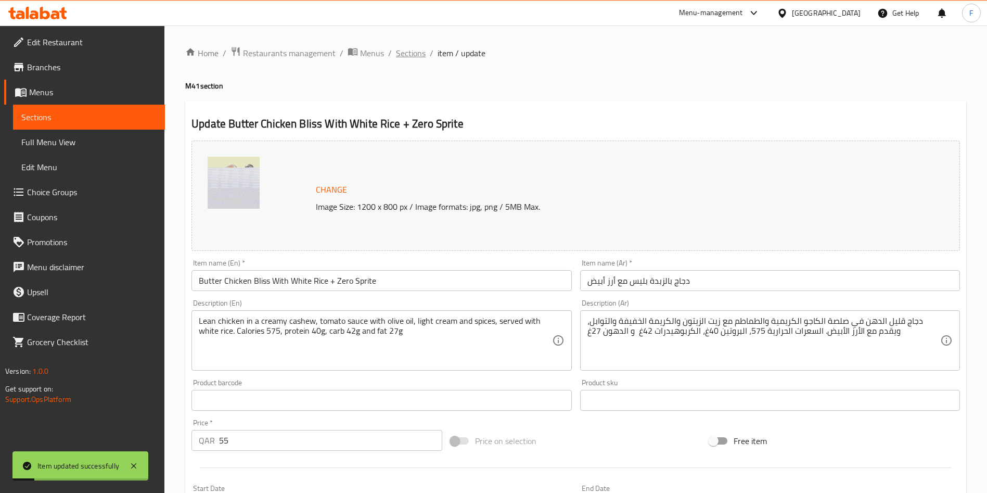
click at [416, 57] on span "Sections" at bounding box center [411, 53] width 30 height 12
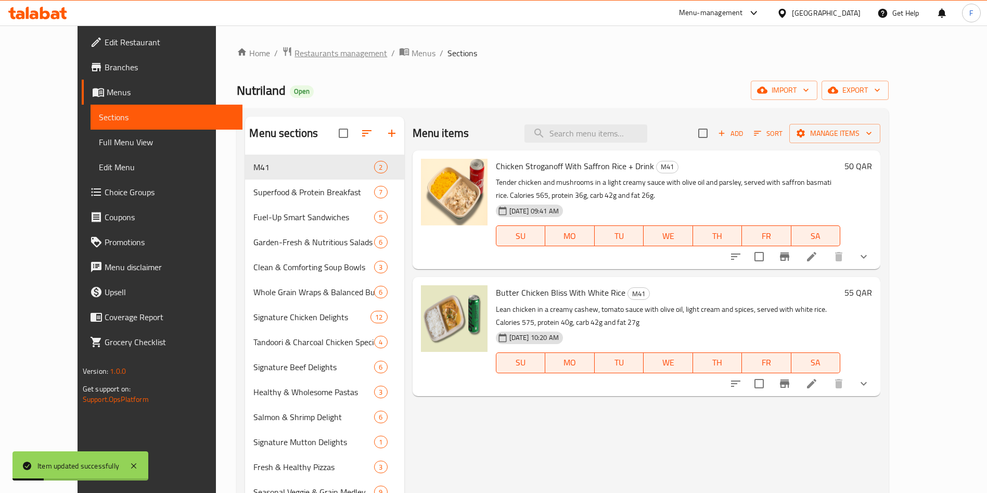
click at [295, 56] on span "Restaurants management" at bounding box center [341, 53] width 93 height 12
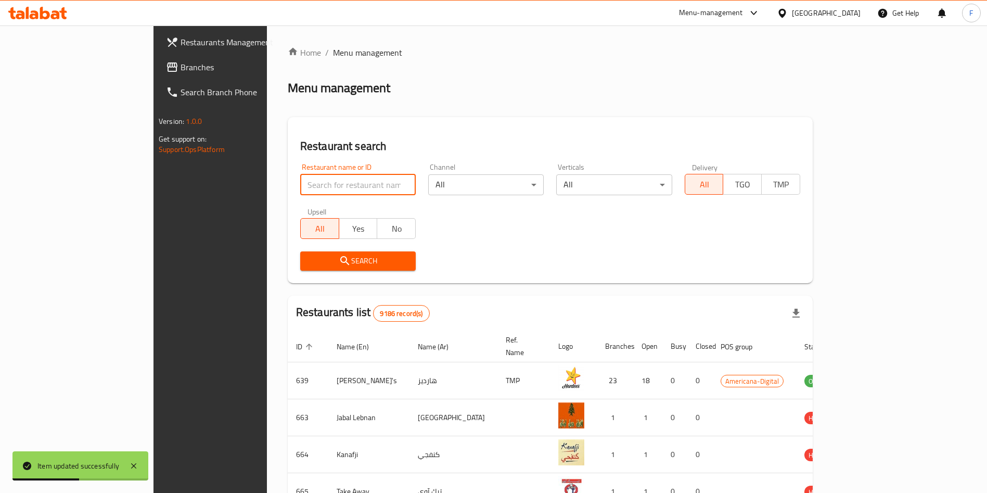
click at [300, 190] on input "search" at bounding box center [358, 184] width 116 height 21
type input "b"
click button "Search" at bounding box center [358, 260] width 116 height 19
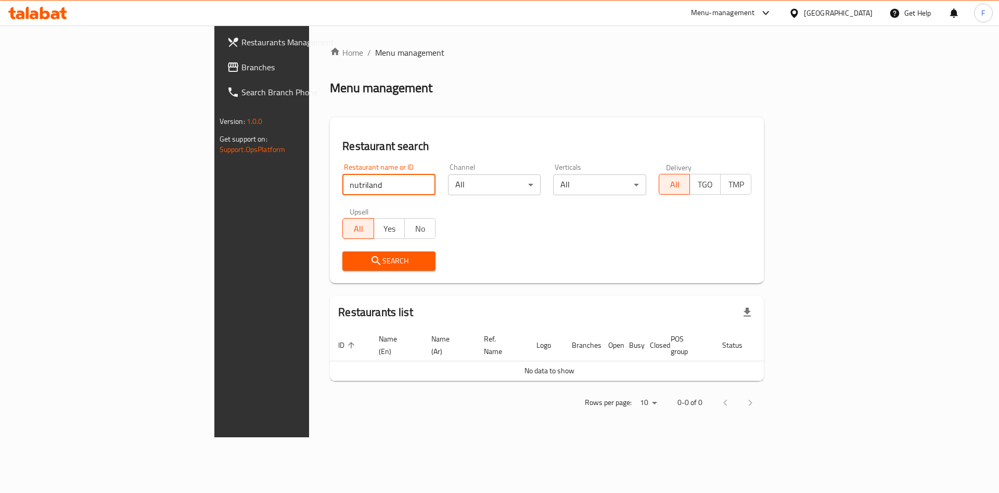
type input "nutriland"
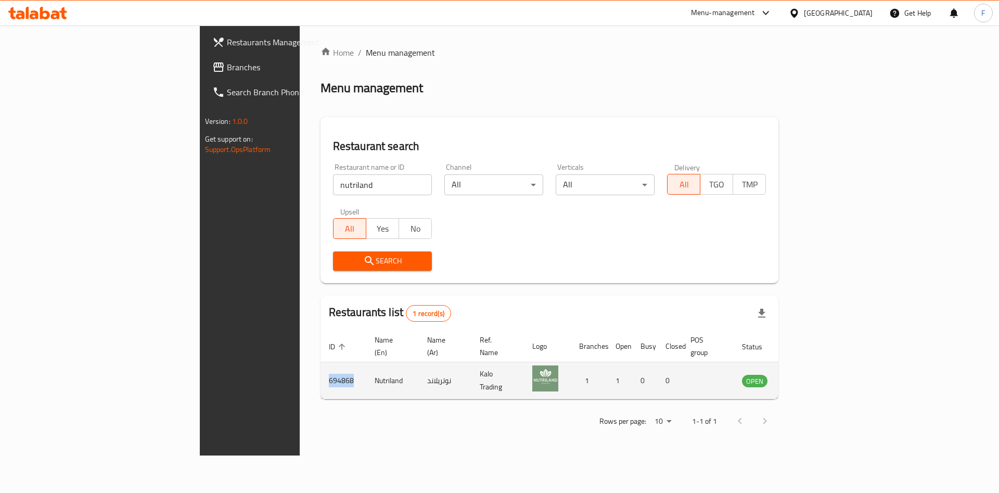
drag, startPoint x: 225, startPoint y: 370, endPoint x: 189, endPoint y: 371, distance: 35.4
click at [321, 374] on td "694868" at bounding box center [344, 380] width 46 height 37
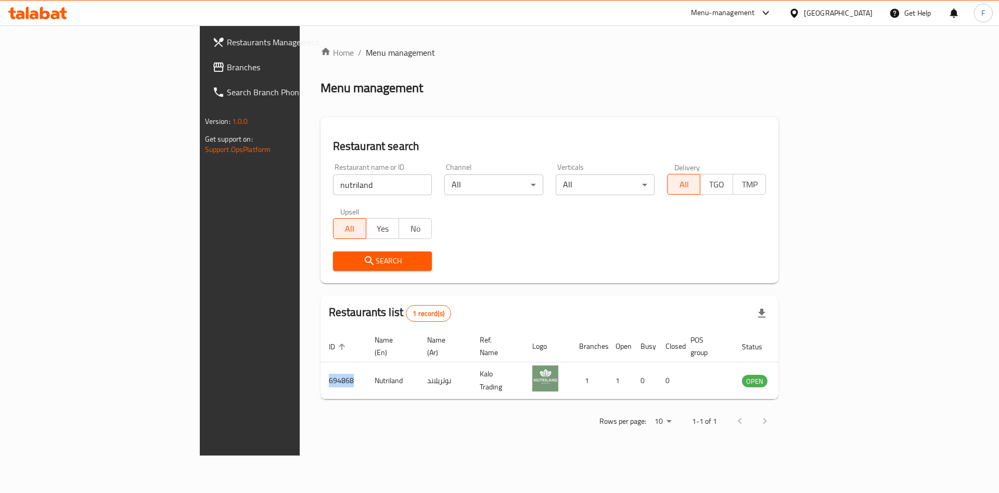
copy td "694868"
click at [772, 8] on icon at bounding box center [766, 13] width 12 height 12
click at [717, 75] on div "Agent Campaigns Center" at bounding box center [715, 69] width 79 height 11
